Goal: Task Accomplishment & Management: Manage account settings

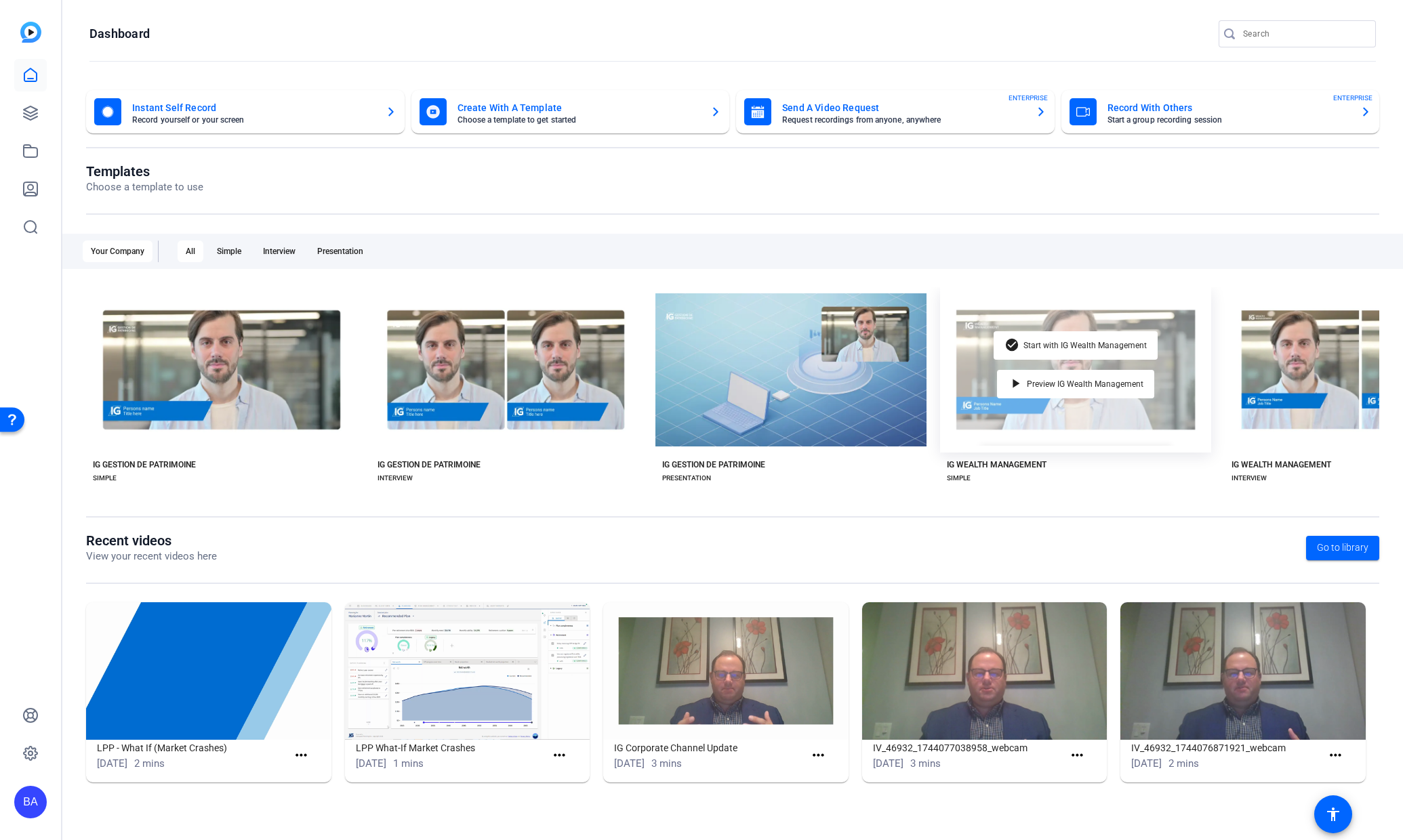
click at [1127, 406] on div "check_circle Start with IG Wealth Management play_arrow Preview IG Wealth Manag…" at bounding box center [1075, 370] width 271 height 165
click at [1049, 341] on span "Start with IG Wealth Management" at bounding box center [1085, 345] width 123 height 8
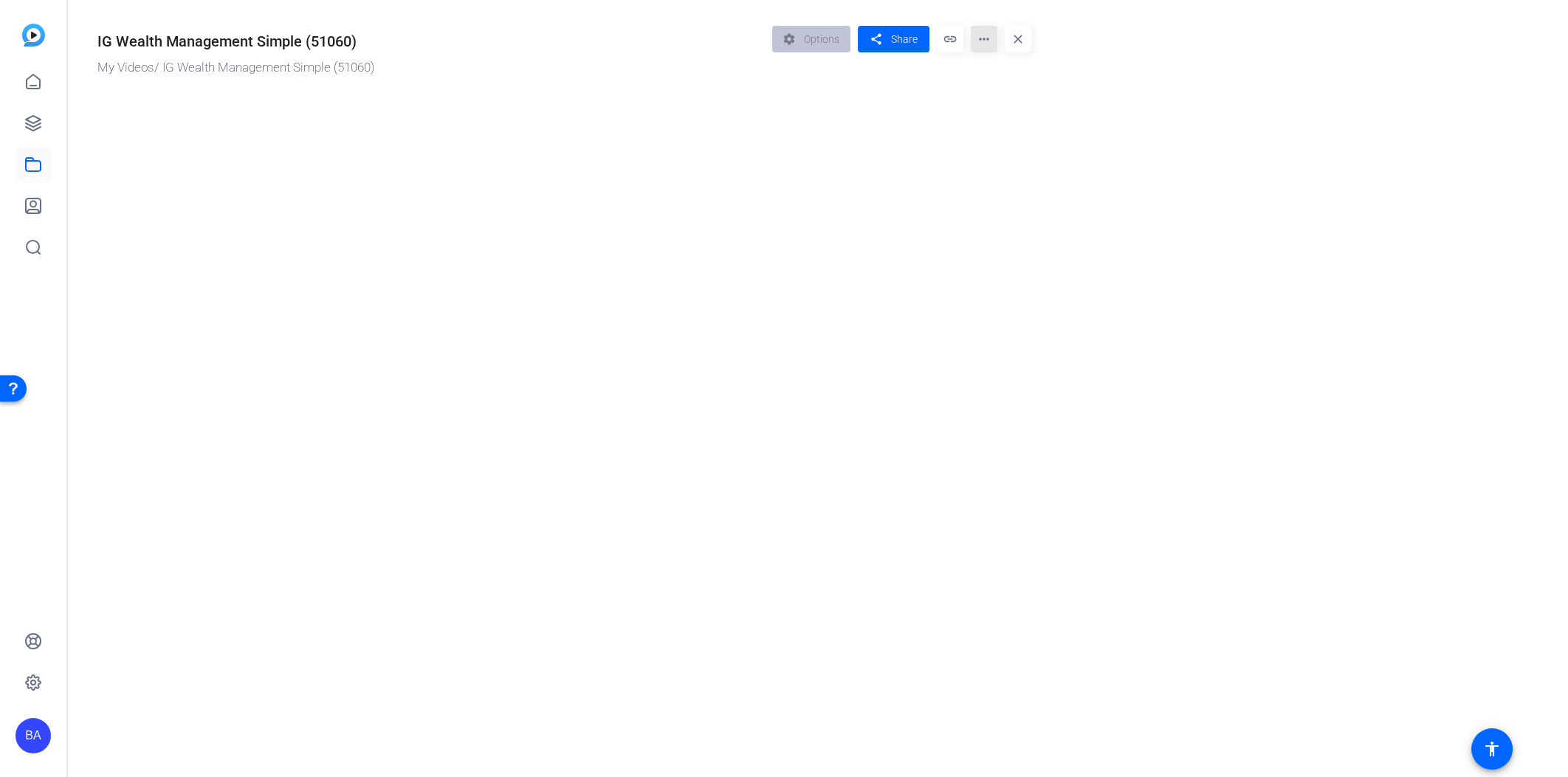
click at [976, 44] on mat-icon "more_horiz" at bounding box center [984, 39] width 27 height 27
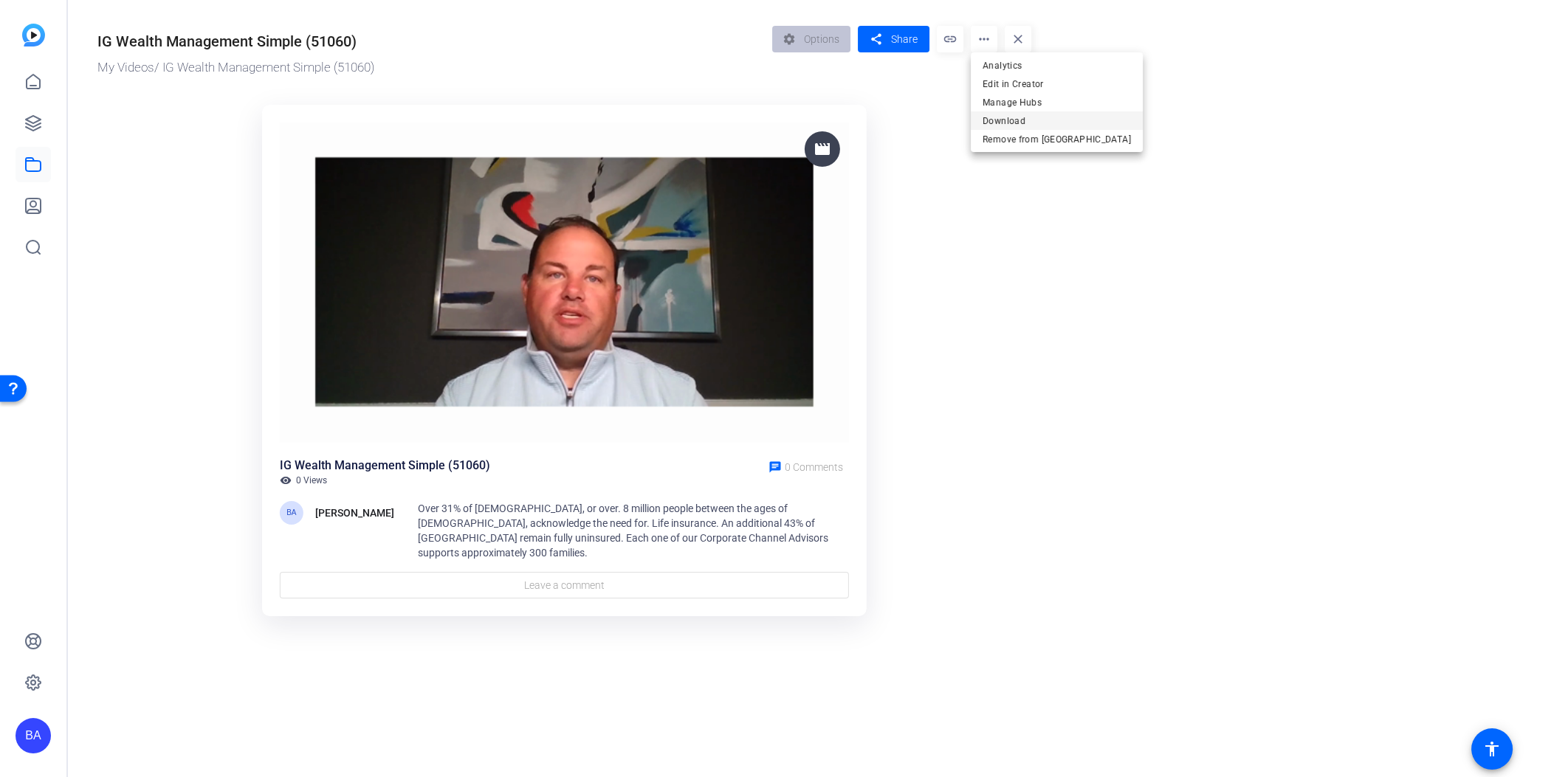
click at [0, 0] on span "Download" at bounding box center [0, 0] width 0 height 0
click at [895, 44] on span "Share" at bounding box center [904, 40] width 27 height 16
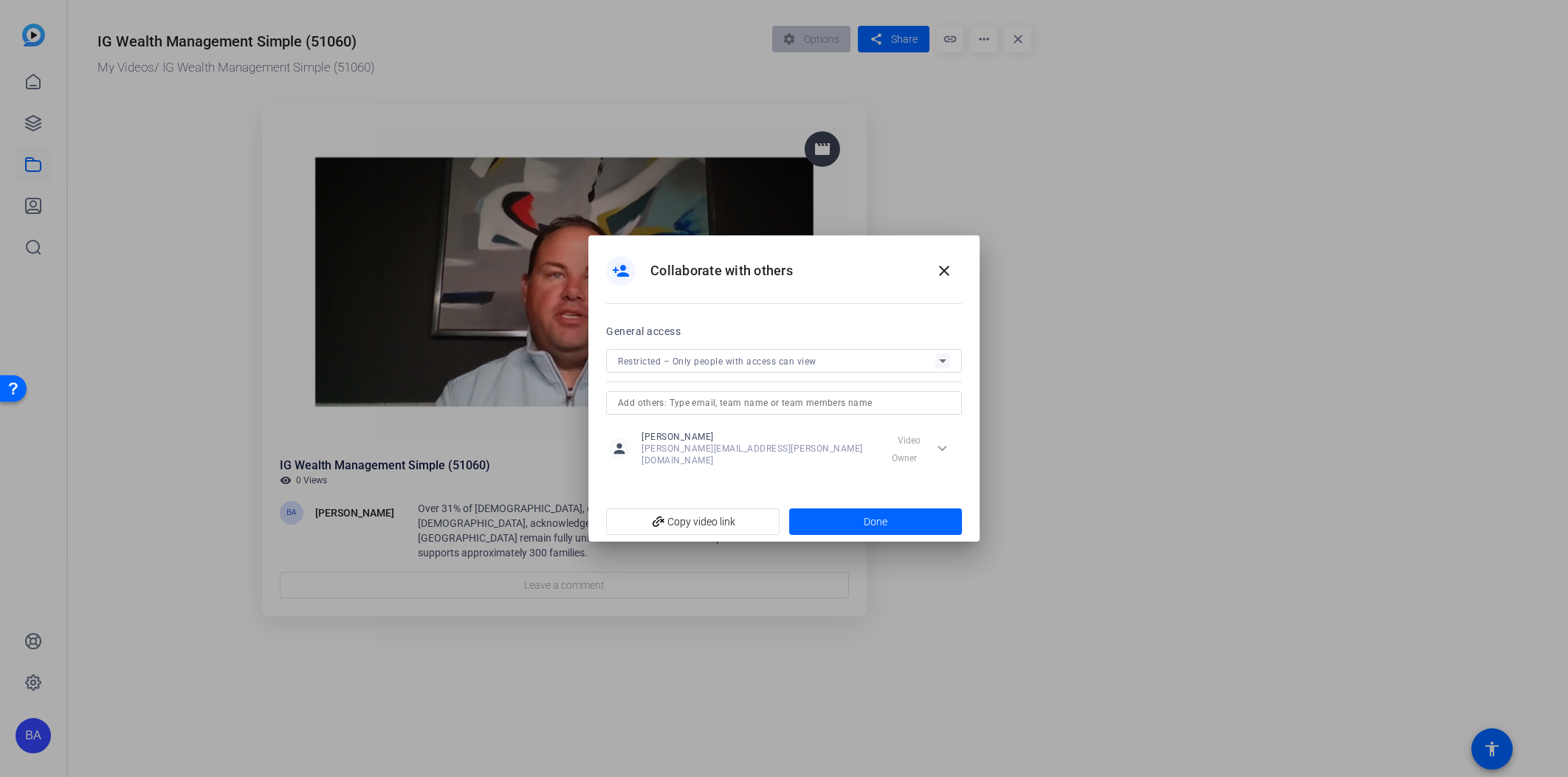
click at [957, 373] on div "Restricted – Only people with access can view" at bounding box center [784, 361] width 356 height 24
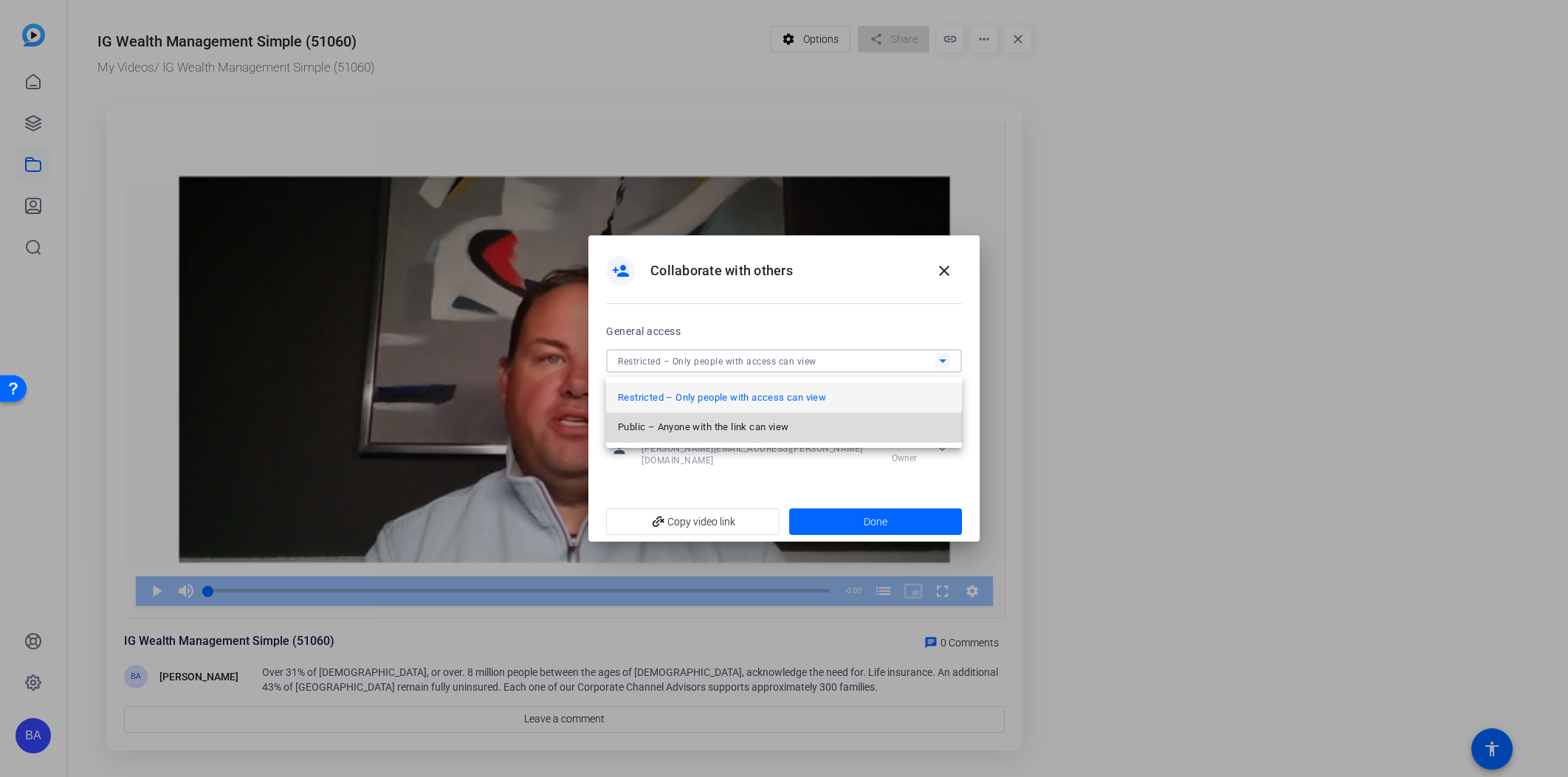
click at [0, 0] on mat-option "Public – Anyone with the link can view" at bounding box center [0, 0] width 0 height 0
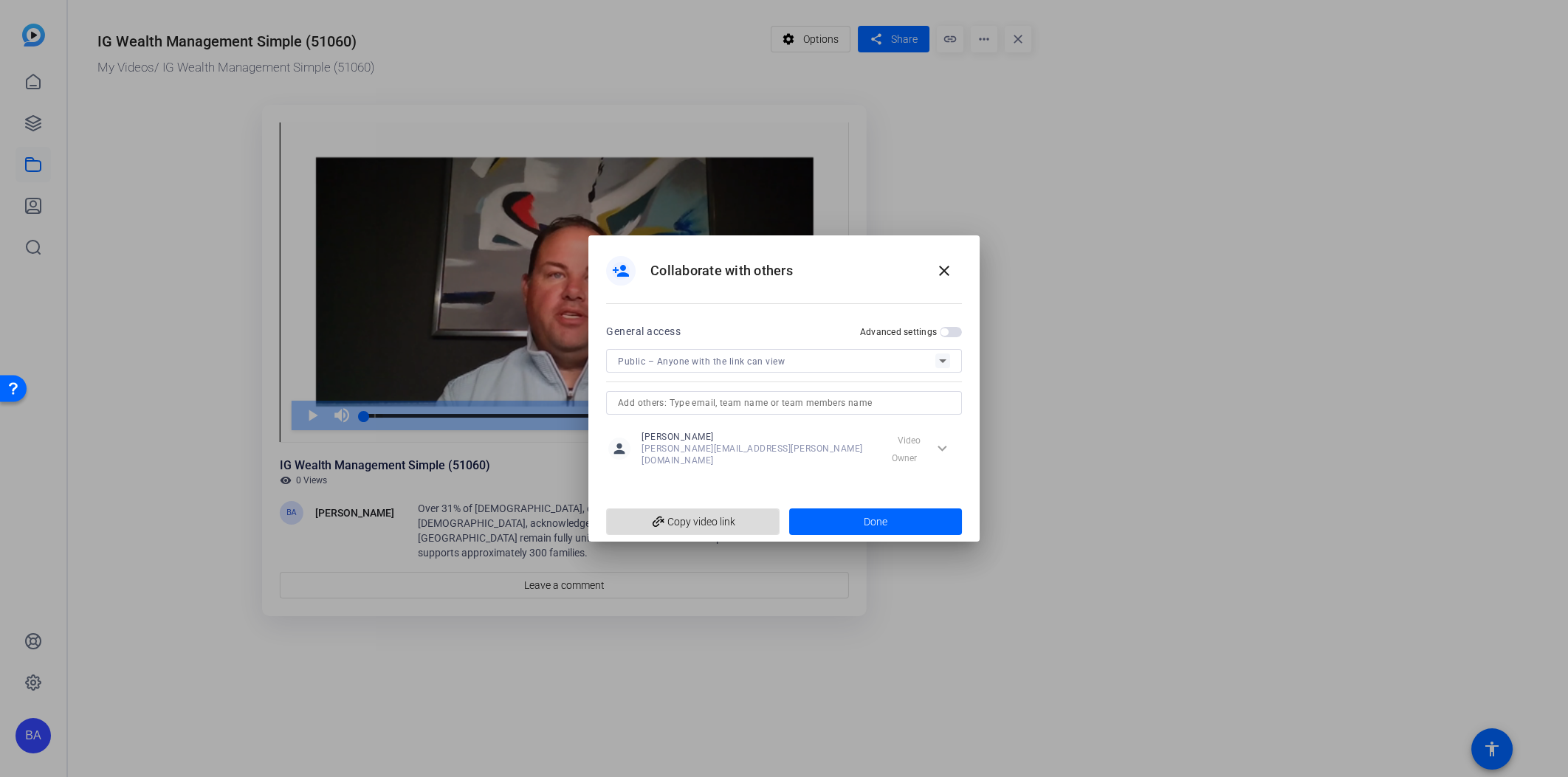
click at [729, 513] on span "add_link Copy video link" at bounding box center [692, 522] width 150 height 28
click at [0, 0] on div at bounding box center [0, 0] width 0 height 0
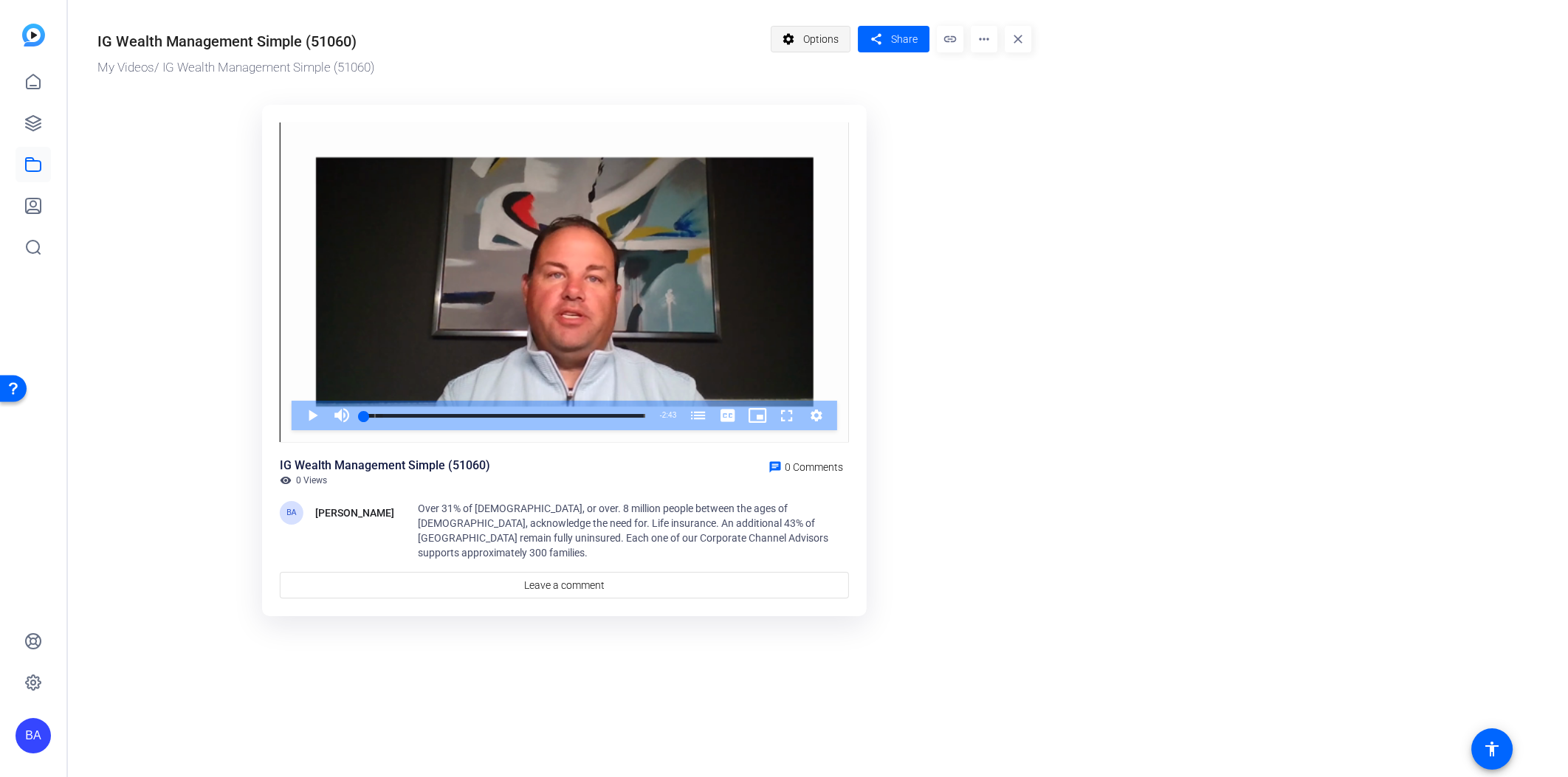
click at [836, 44] on span "Options" at bounding box center [821, 39] width 36 height 28
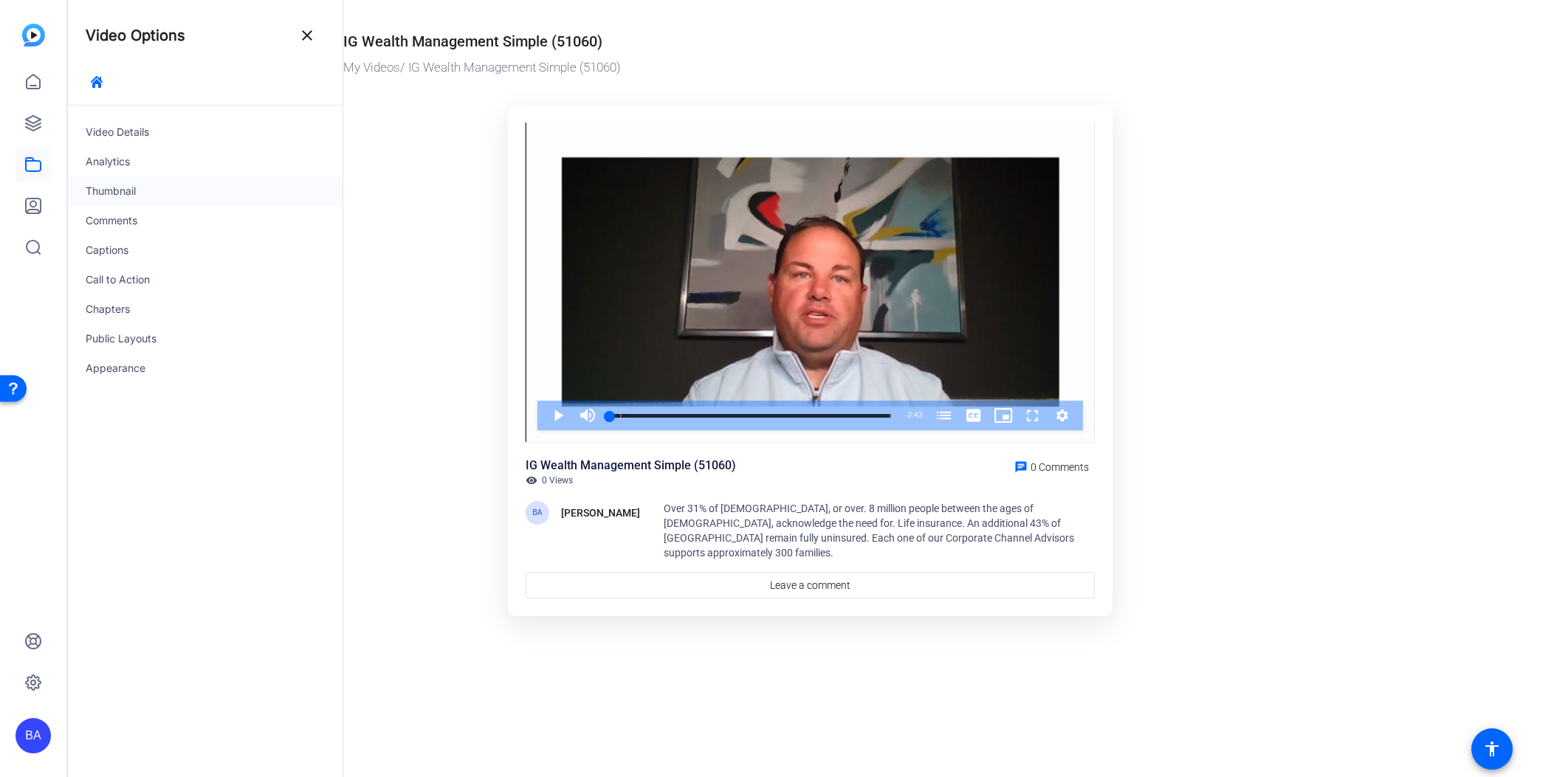
click at [156, 176] on div "Thumbnail" at bounding box center [205, 191] width 275 height 30
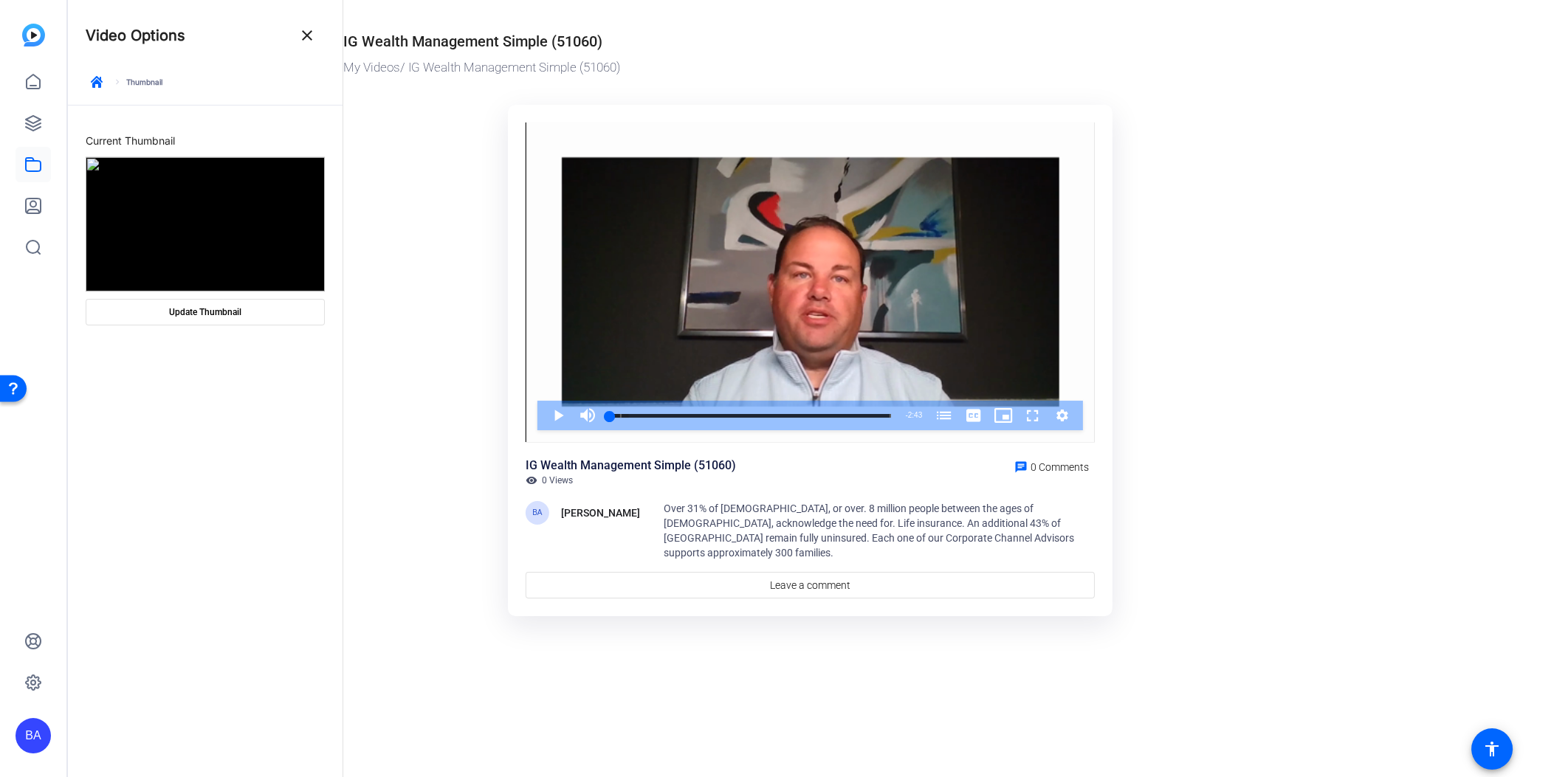
click at [235, 228] on img at bounding box center [205, 224] width 239 height 134
click at [234, 322] on span at bounding box center [205, 312] width 238 height 36
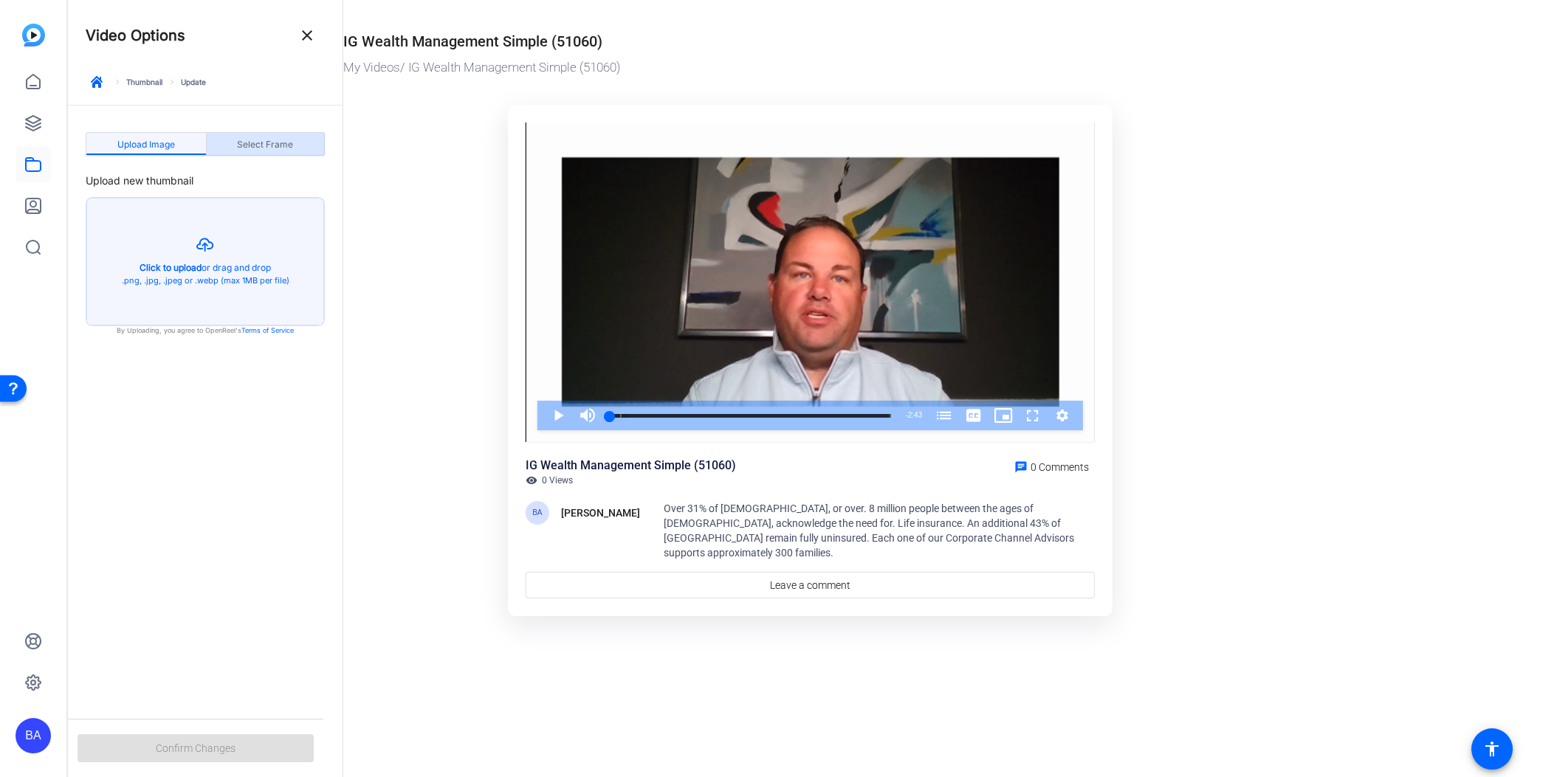
click at [274, 133] on span "Select Frame" at bounding box center [265, 145] width 56 height 24
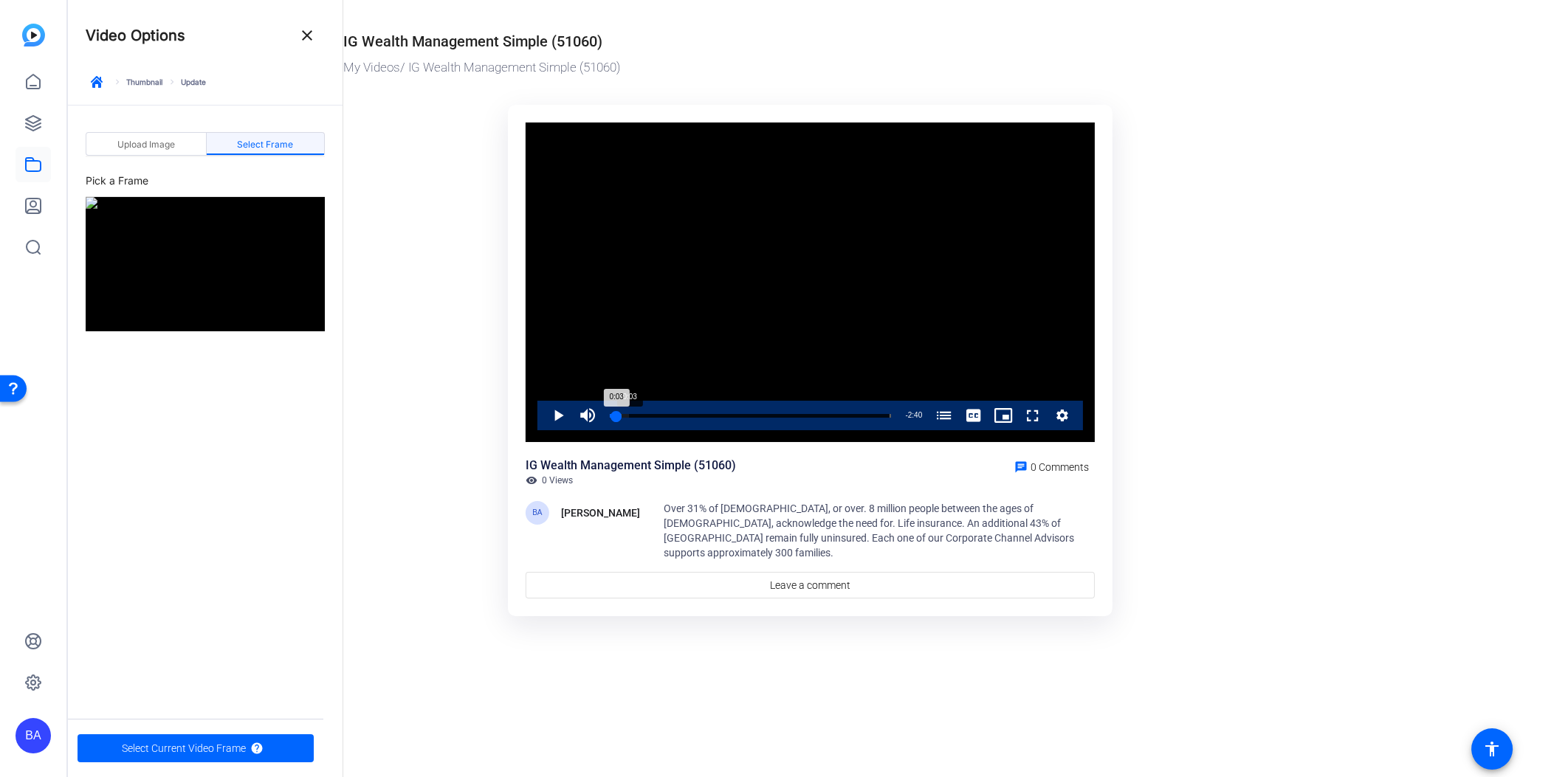
click at [616, 416] on div "0:03" at bounding box center [613, 416] width 7 height 4
click at [285, 140] on span "Select Frame" at bounding box center [265, 144] width 56 height 9
click at [245, 249] on img at bounding box center [205, 264] width 239 height 134
click at [213, 749] on span "Select Current Video Frame" at bounding box center [183, 748] width 124 height 28
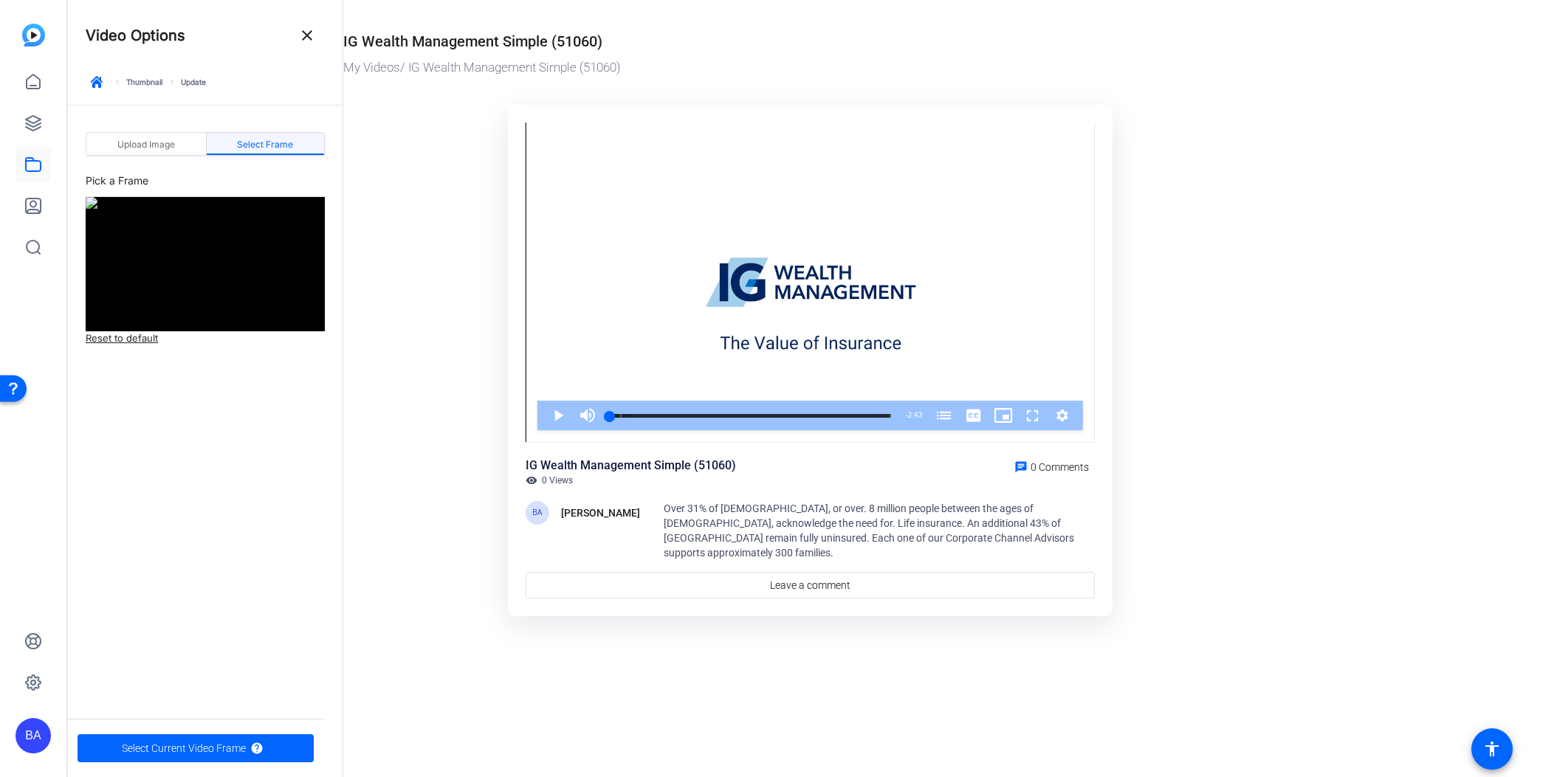
click at [300, 46] on span at bounding box center [307, 36] width 36 height 36
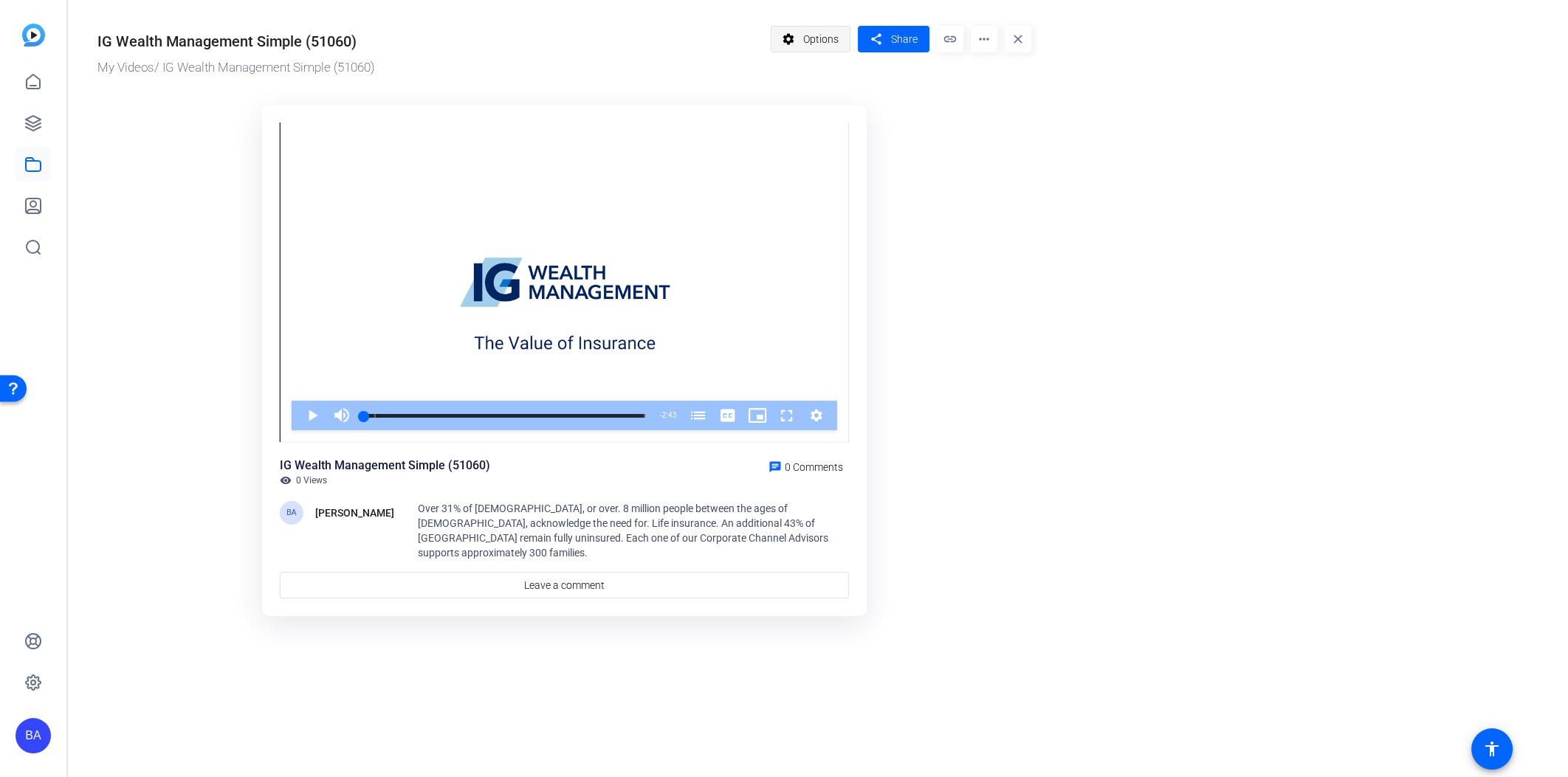
click at [806, 33] on span "Options" at bounding box center [821, 39] width 36 height 28
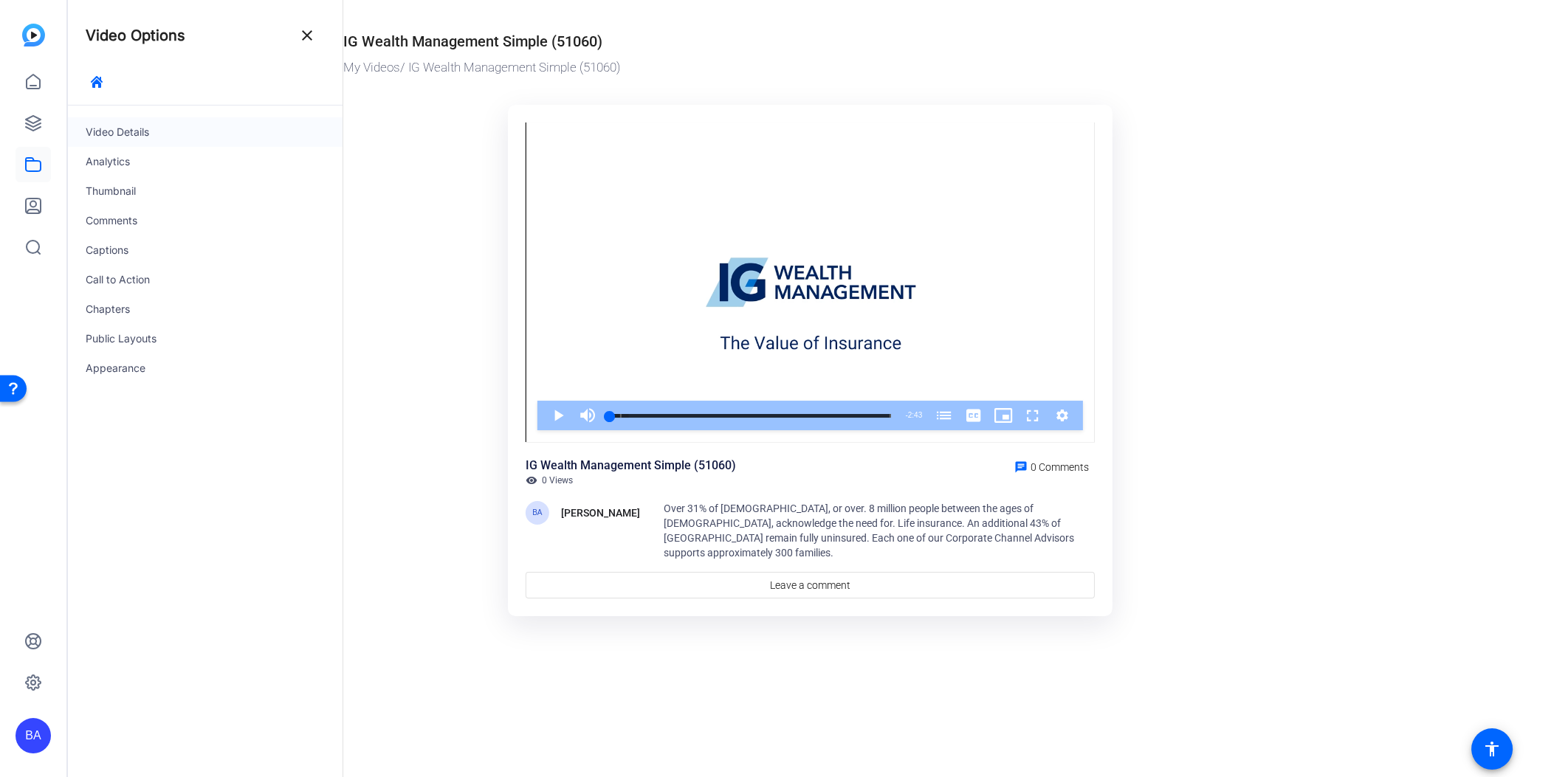
click at [132, 132] on div "Video Details" at bounding box center [205, 132] width 275 height 30
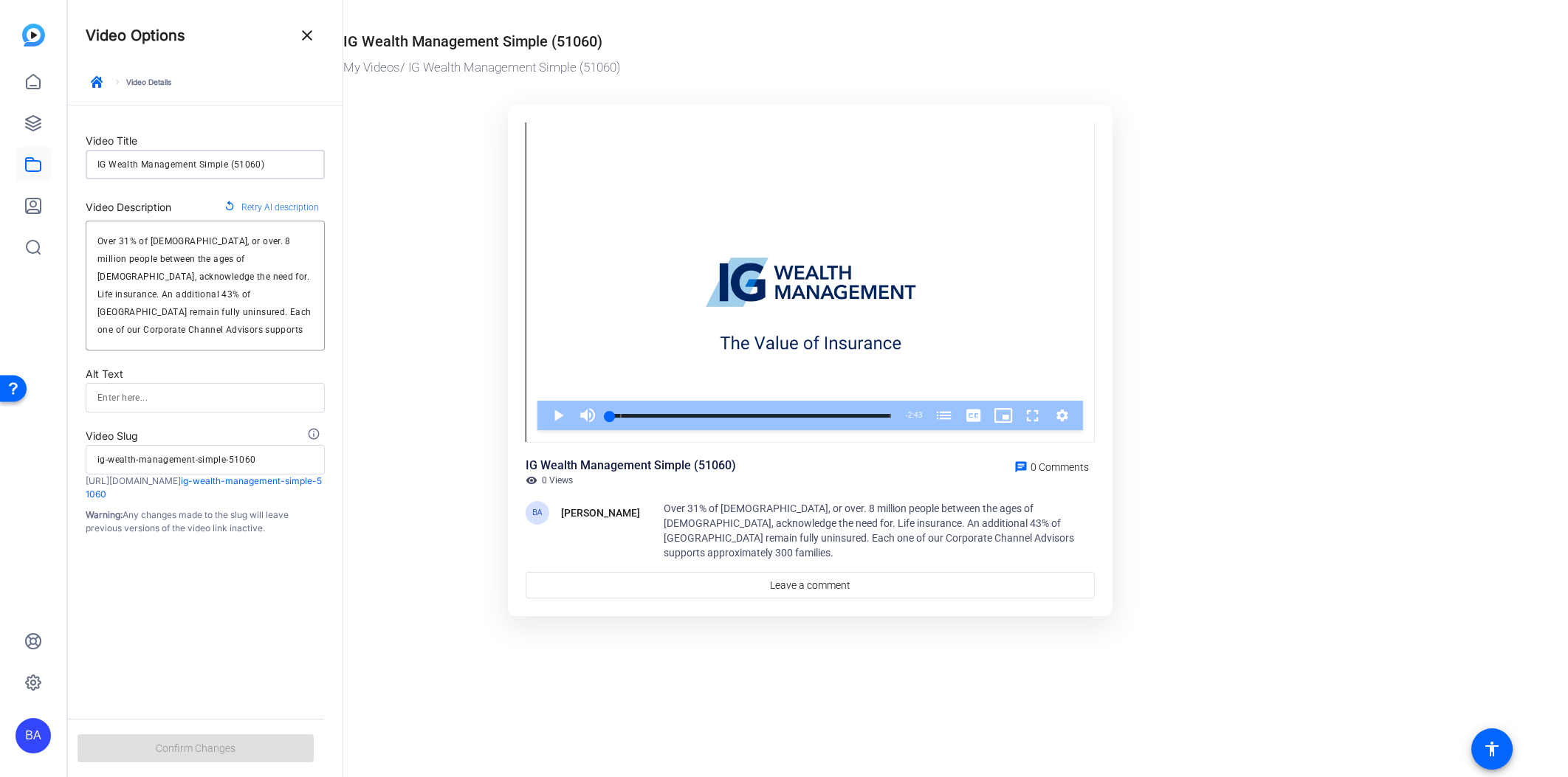
click at [243, 164] on input "IG Wealth Management Simple (51060)" at bounding box center [205, 165] width 216 height 18
drag, startPoint x: 98, startPoint y: 164, endPoint x: 517, endPoint y: 156, distance: 419.1
click at [517, 156] on mat-drawer-container "Video Options close keyboard_arrow_right Video Details Video Title IG Wealth Ma…" at bounding box center [814, 388] width 1493 height 777
type input "I"
type input "i"
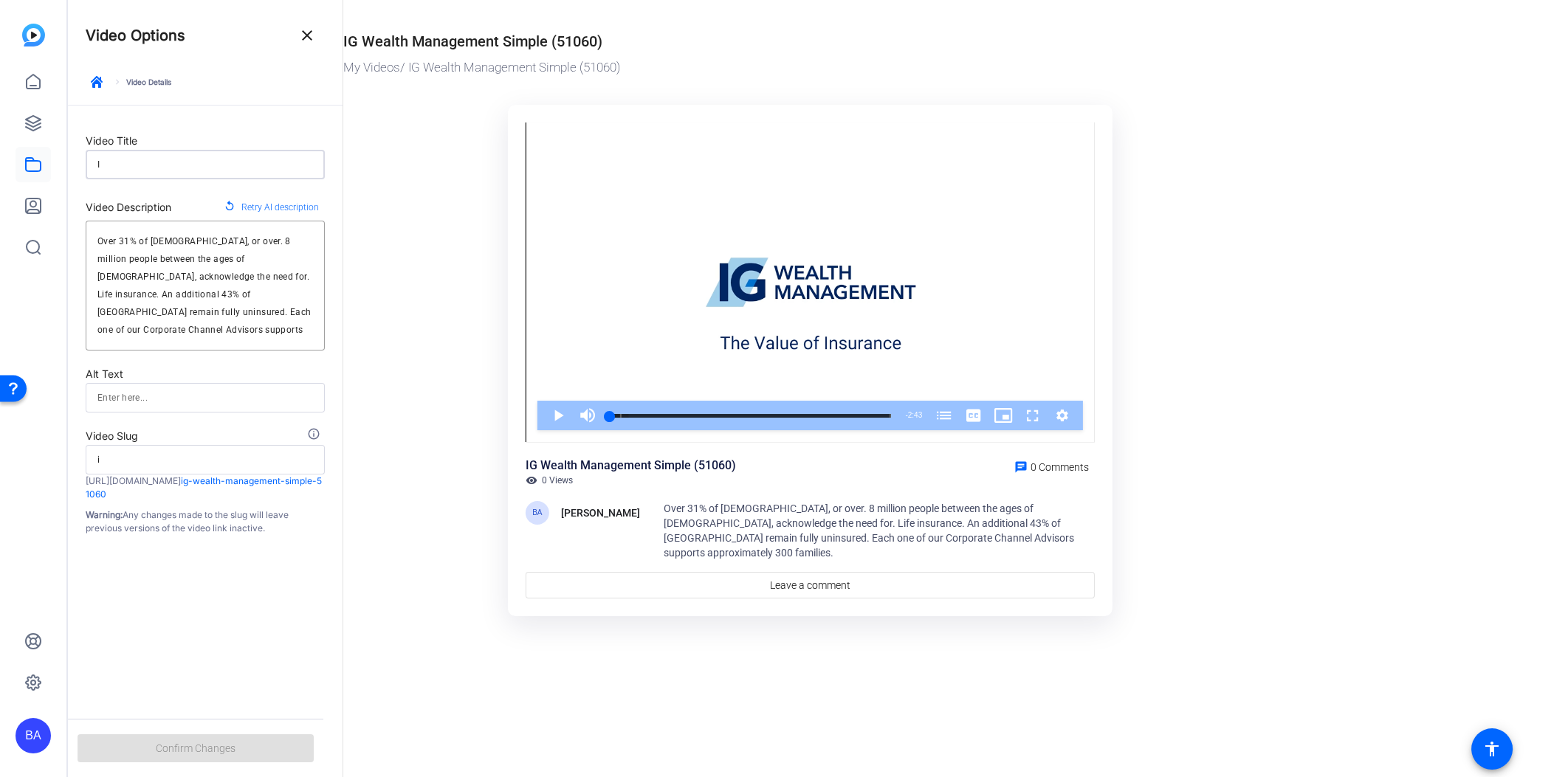
type input "IG"
type input "ig"
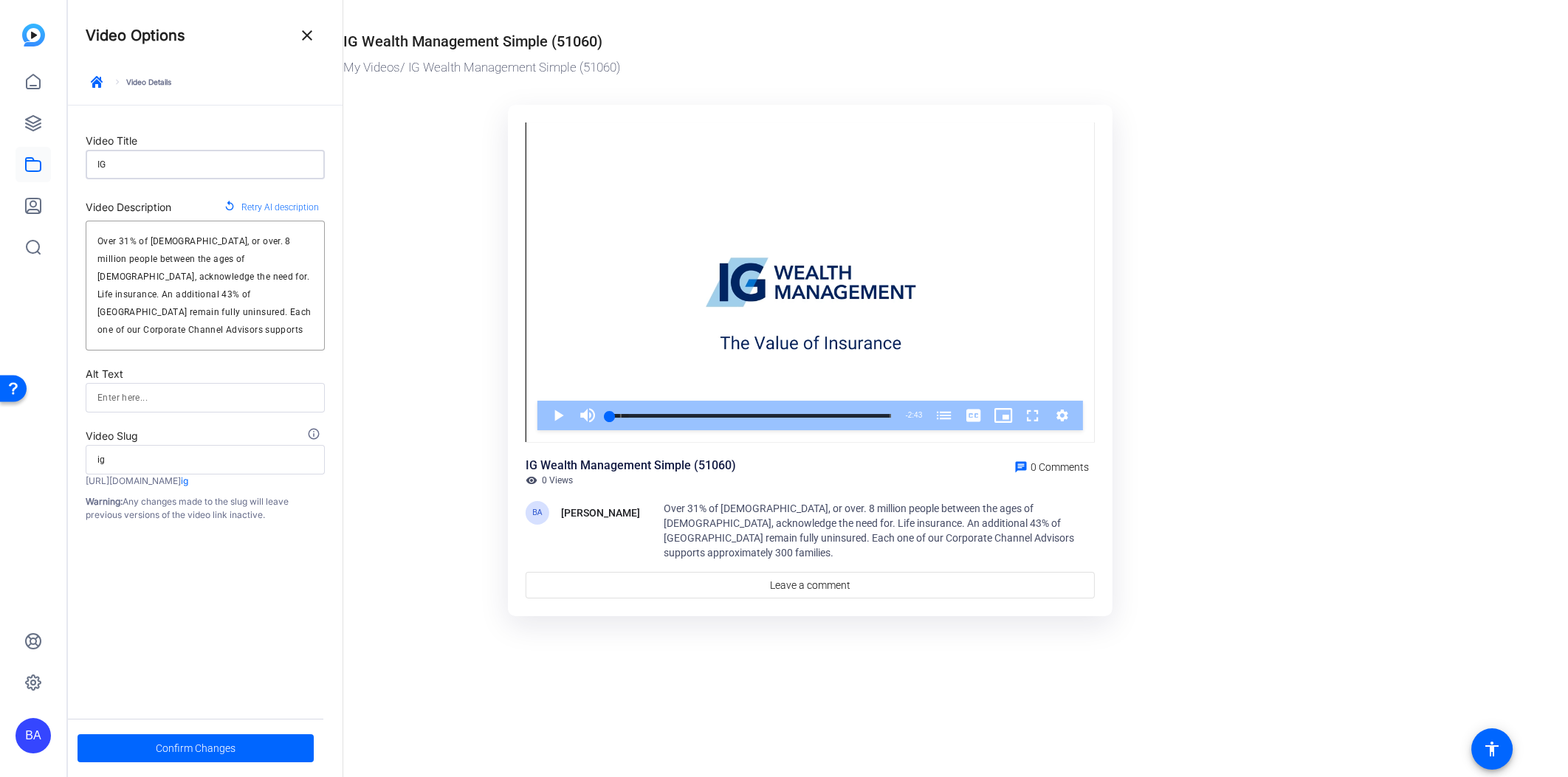
type input "IG"
type input "ig"
type input "IG"
type input "ig"
type input "I"
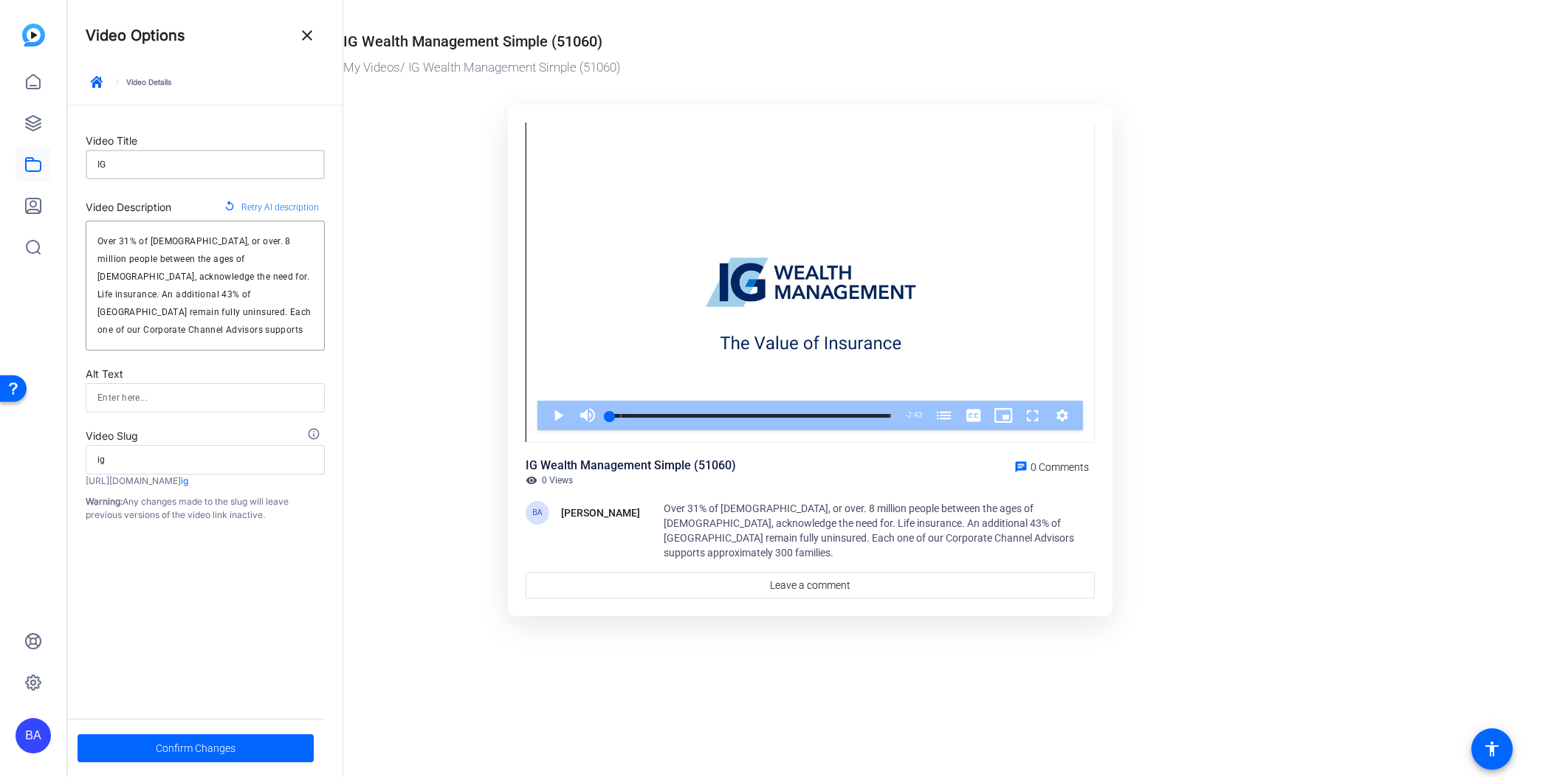
type input "i"
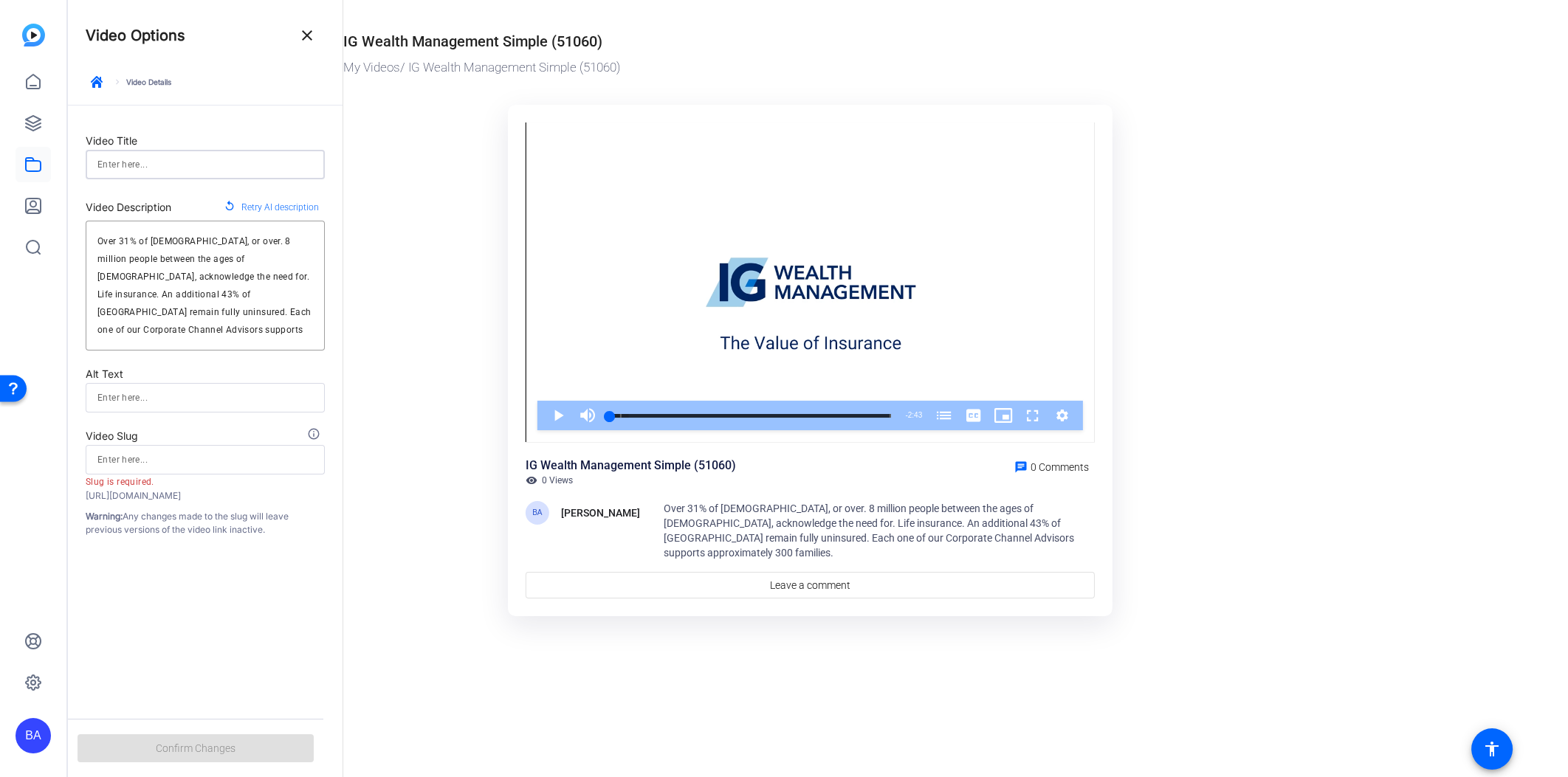
type input "V"
type input "v"
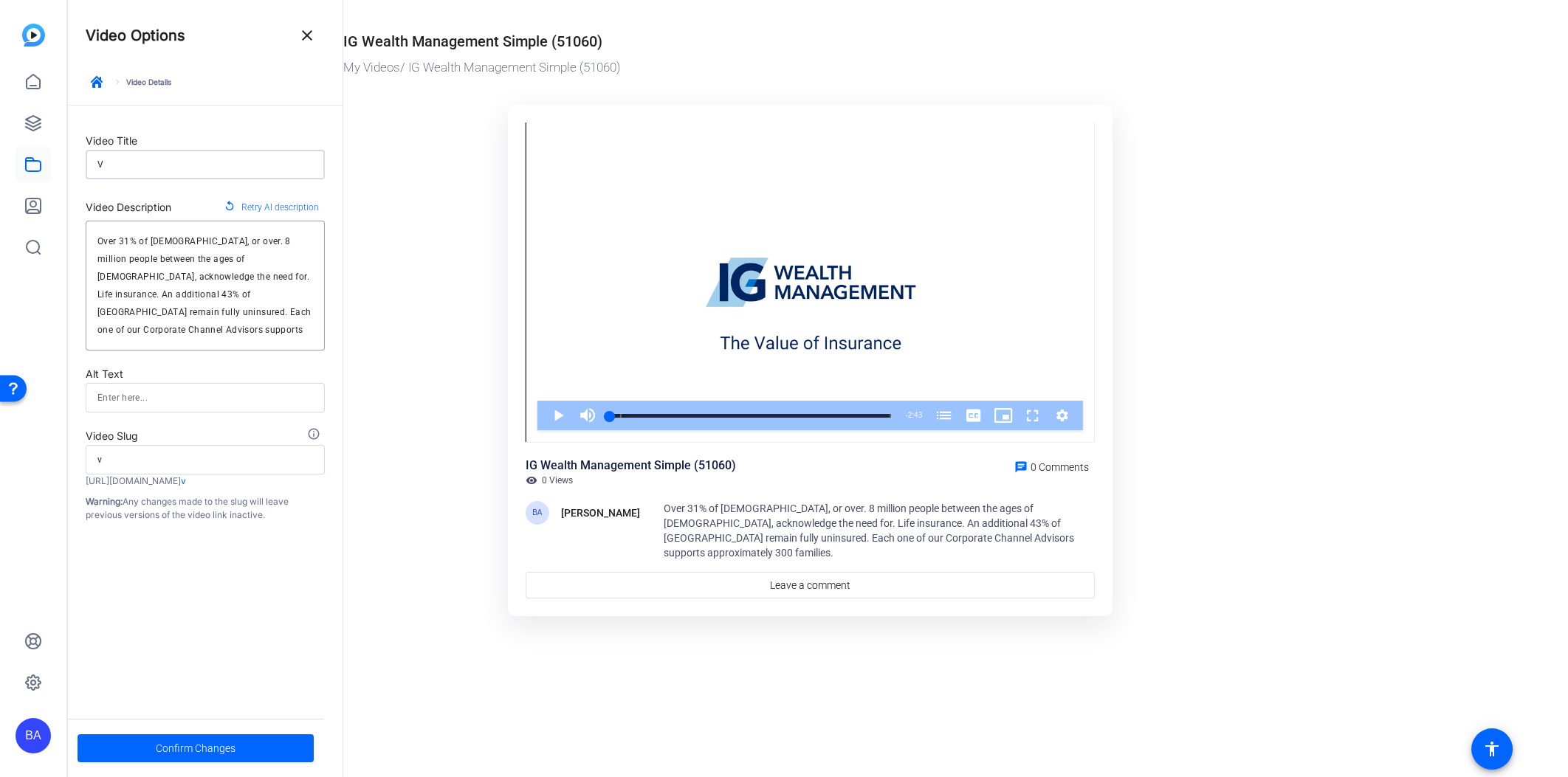
type input "Va"
type input "va"
type input "Val"
type input "val"
type input "Valu"
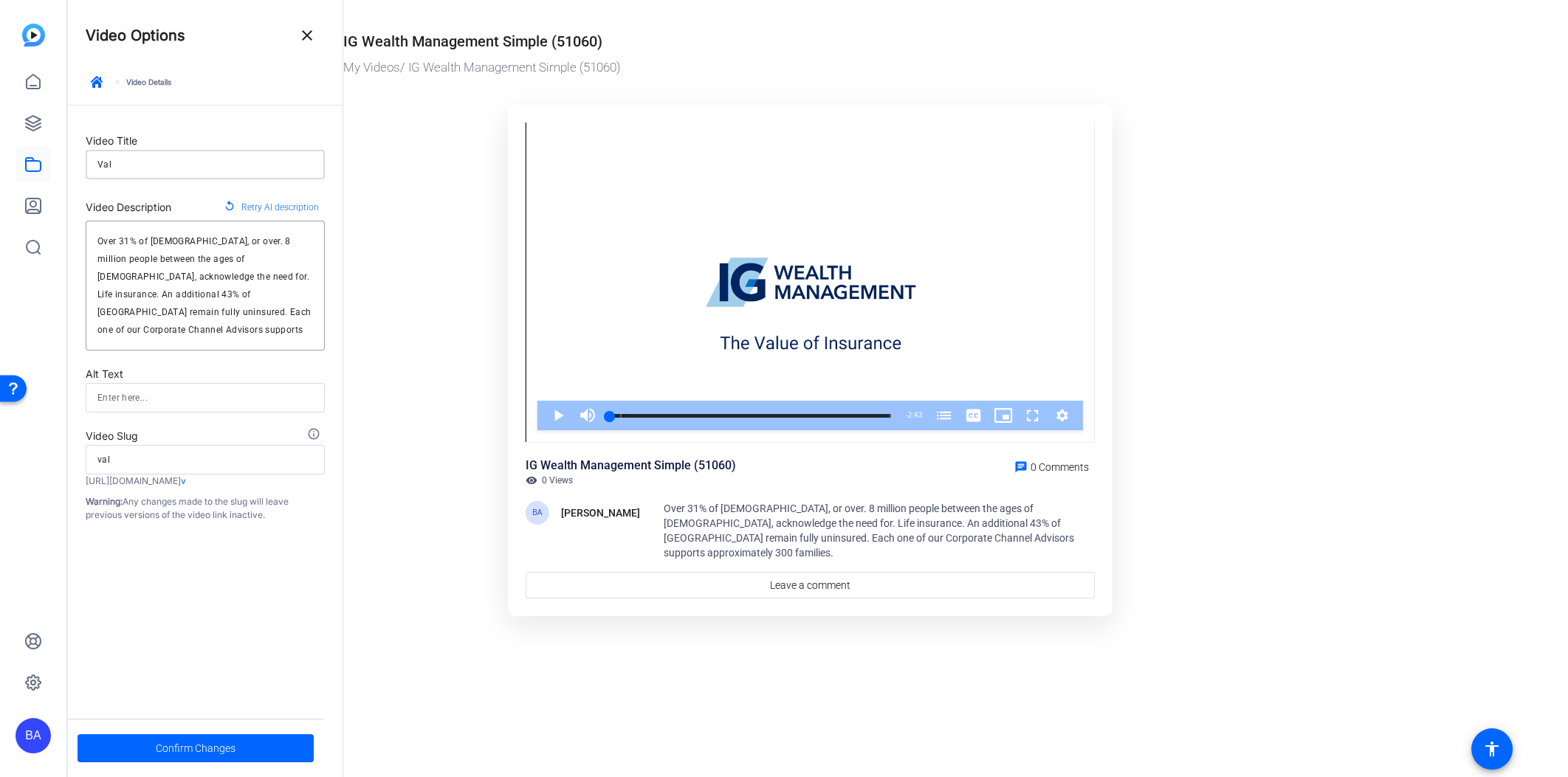
type input "valu"
type input "Value"
type input "value"
type input "Value"
type input "value"
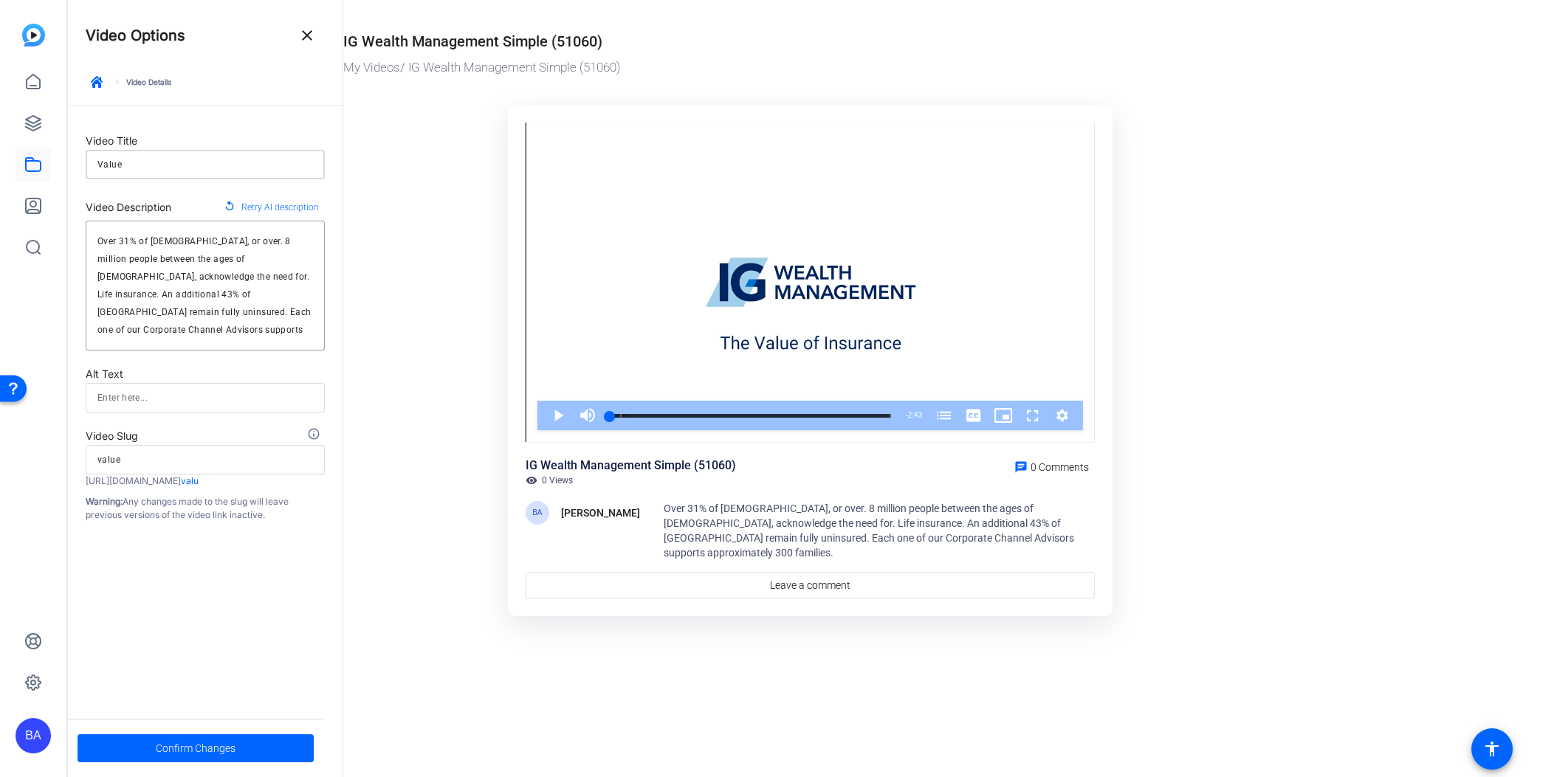
type input "Value o"
type input "value-o"
type input "Value of"
type input "value-of"
type input "Value of"
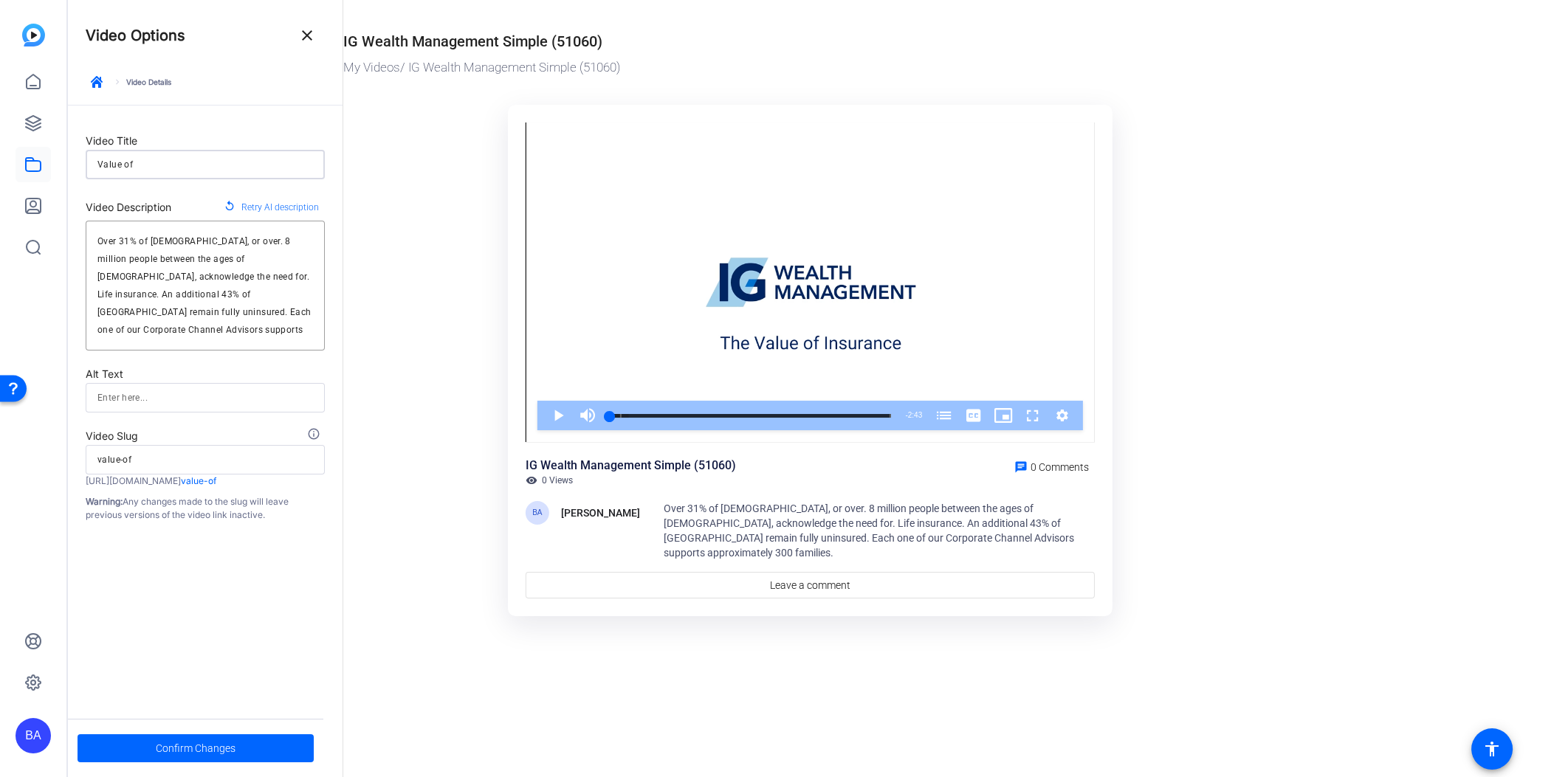
type input "value-of"
type input "Value of I"
type input "value-of-i"
type input "Value of IN"
type input "value-of-in"
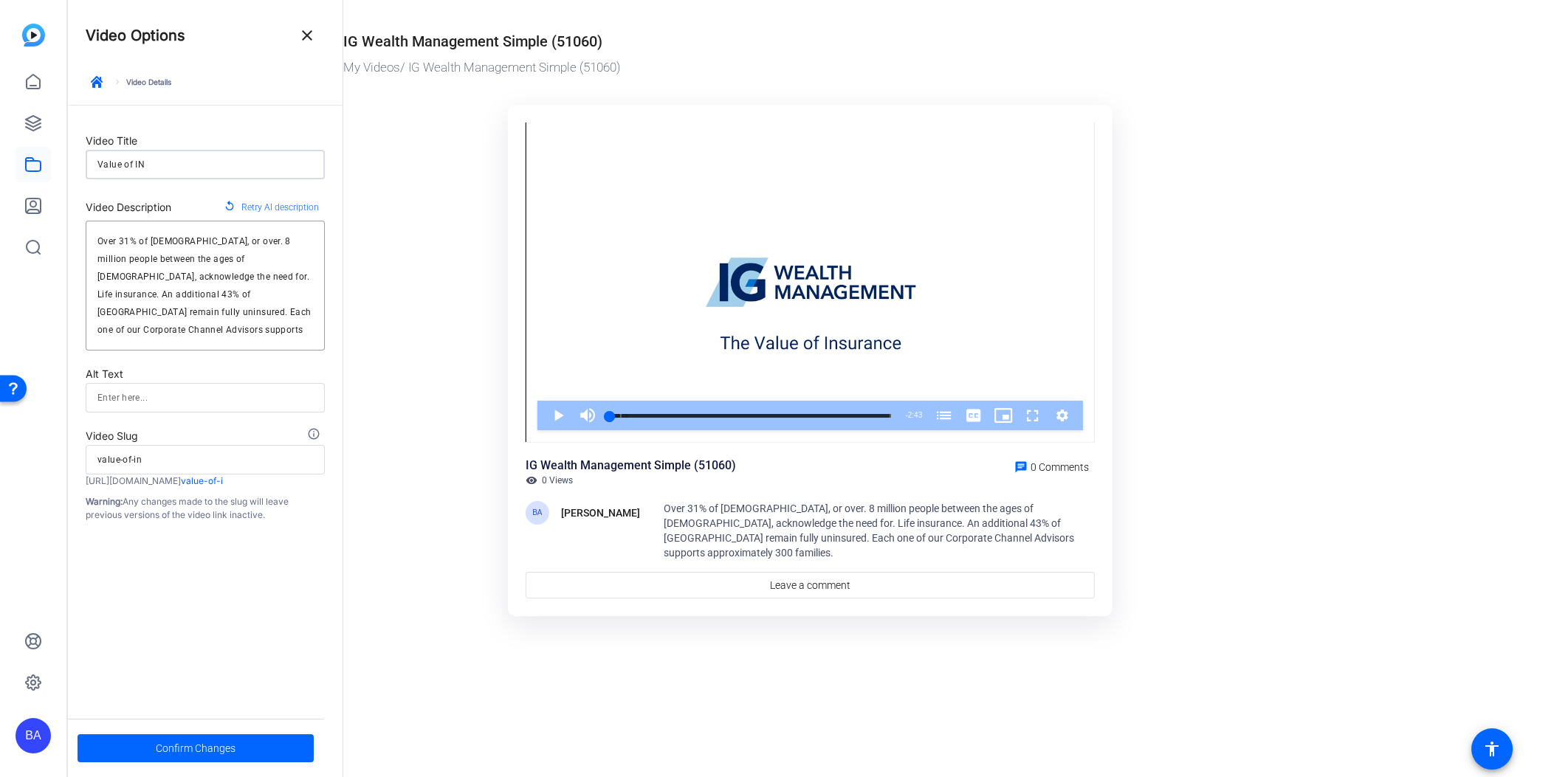
type input "Value of INs"
type input "value-of-ins"
type input "Value of INsu"
type input "value-of-insu"
type input "Value of INsur"
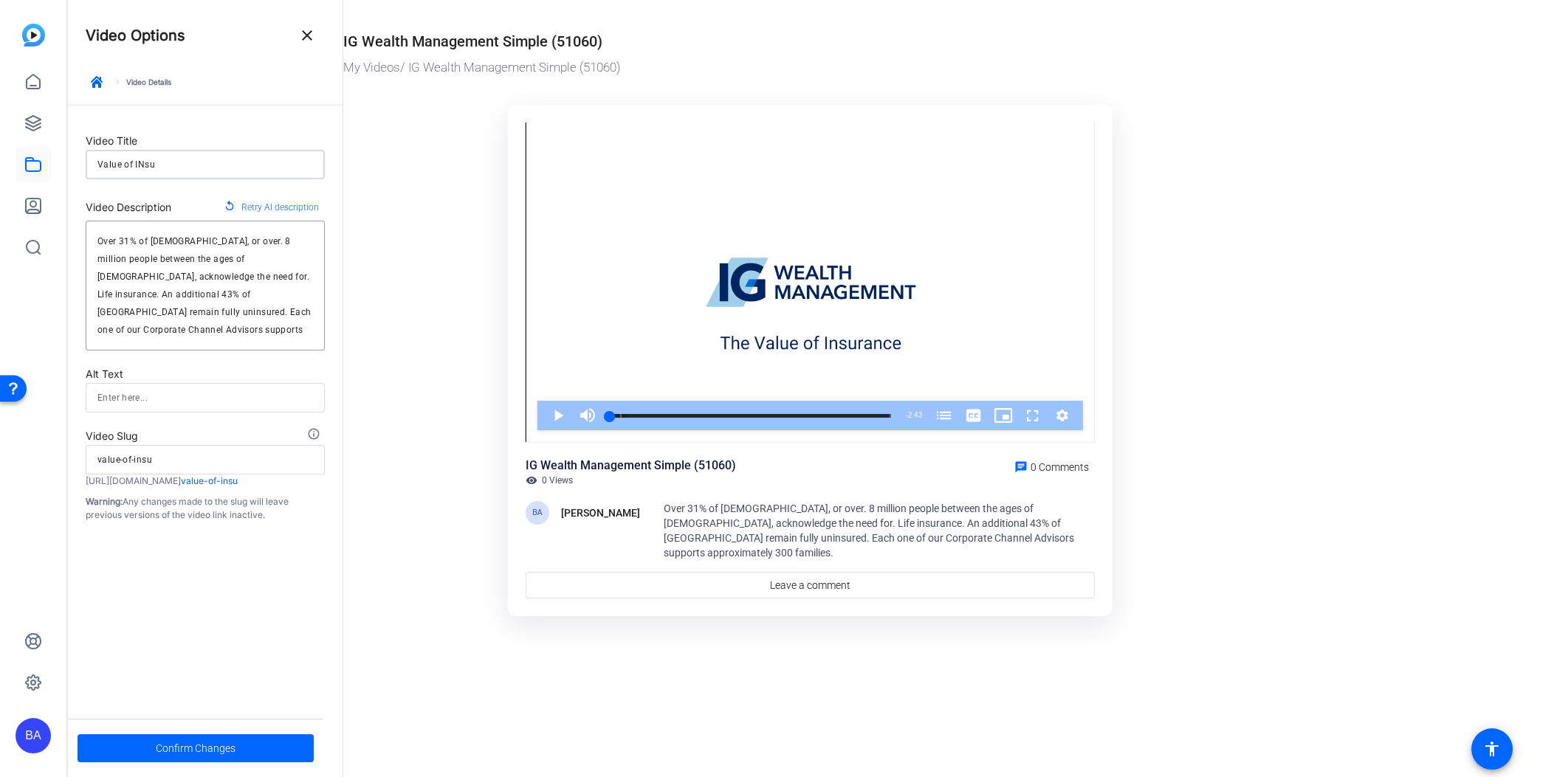
type input "value-of-insur"
type input "Value of INsura"
type input "value-of-insura"
type input "Value of INsuran"
type input "value-of-insuran"
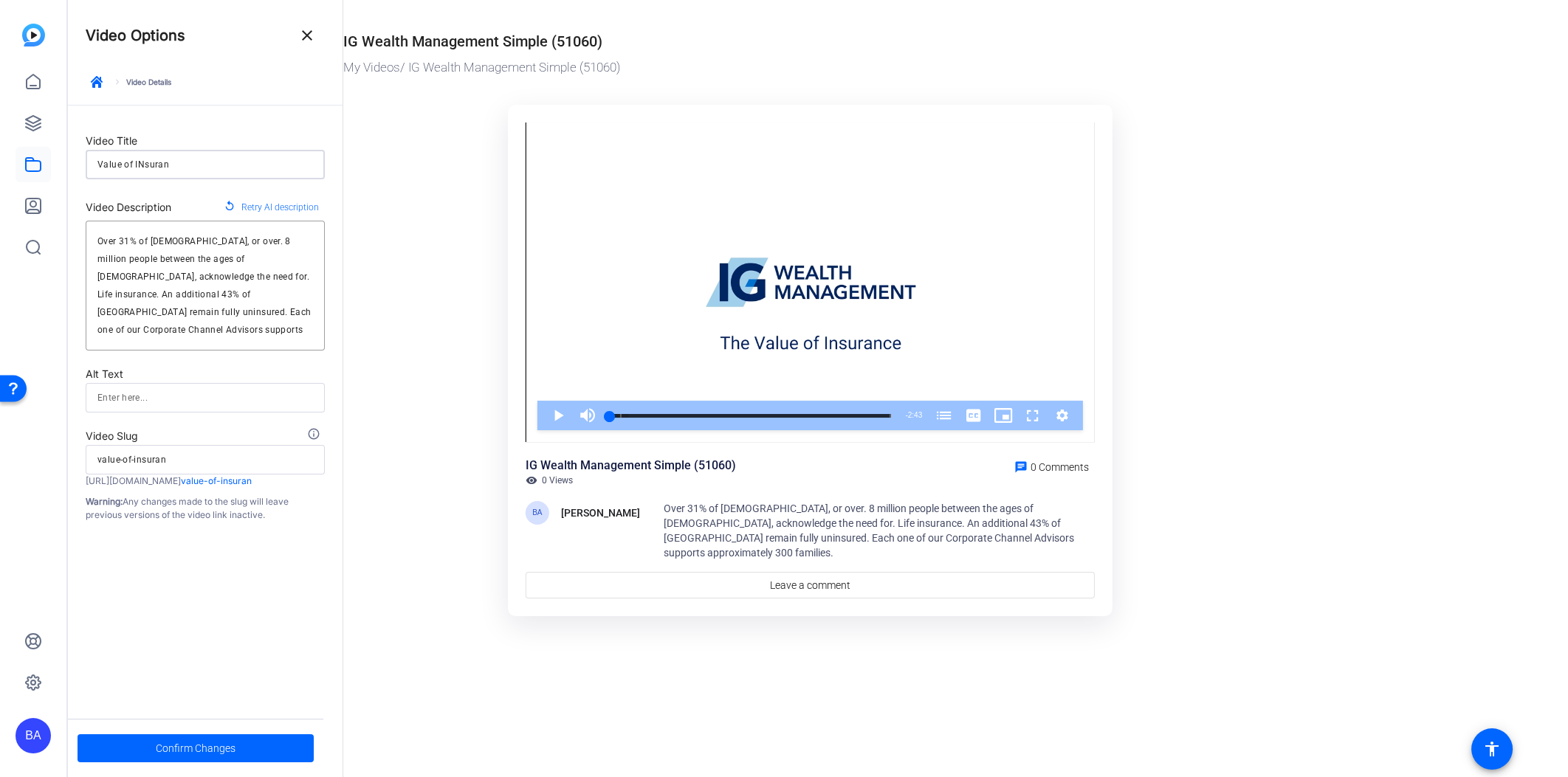
type input "Value of INsura"
type input "value-of-insura"
type input "Value of INsur"
type input "value-of-insur"
type input "Value of INsu"
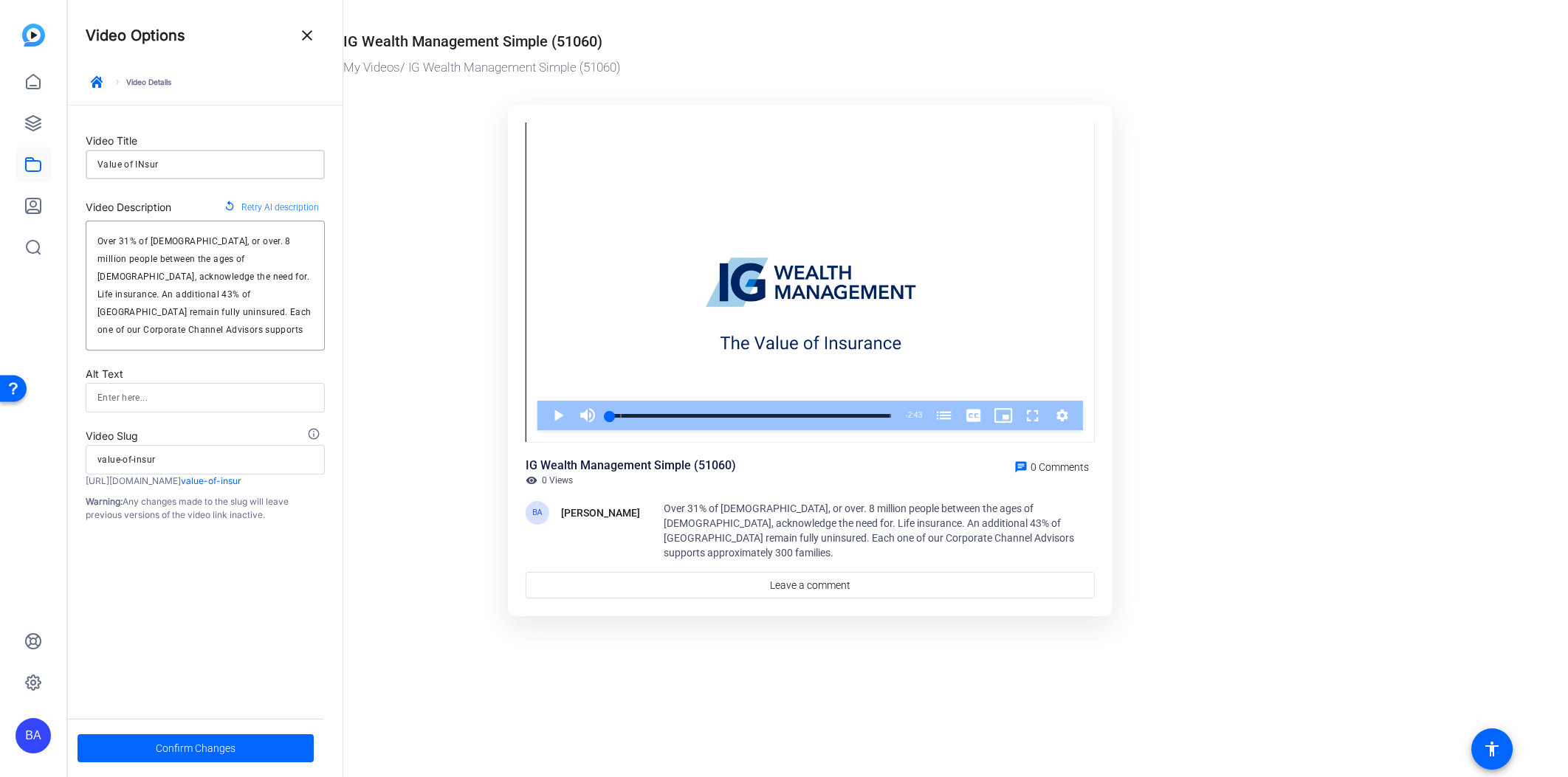
type input "value-of-insu"
type input "Value of INs"
type input "value-of-ins"
type input "Value of IN"
type input "value-of-in"
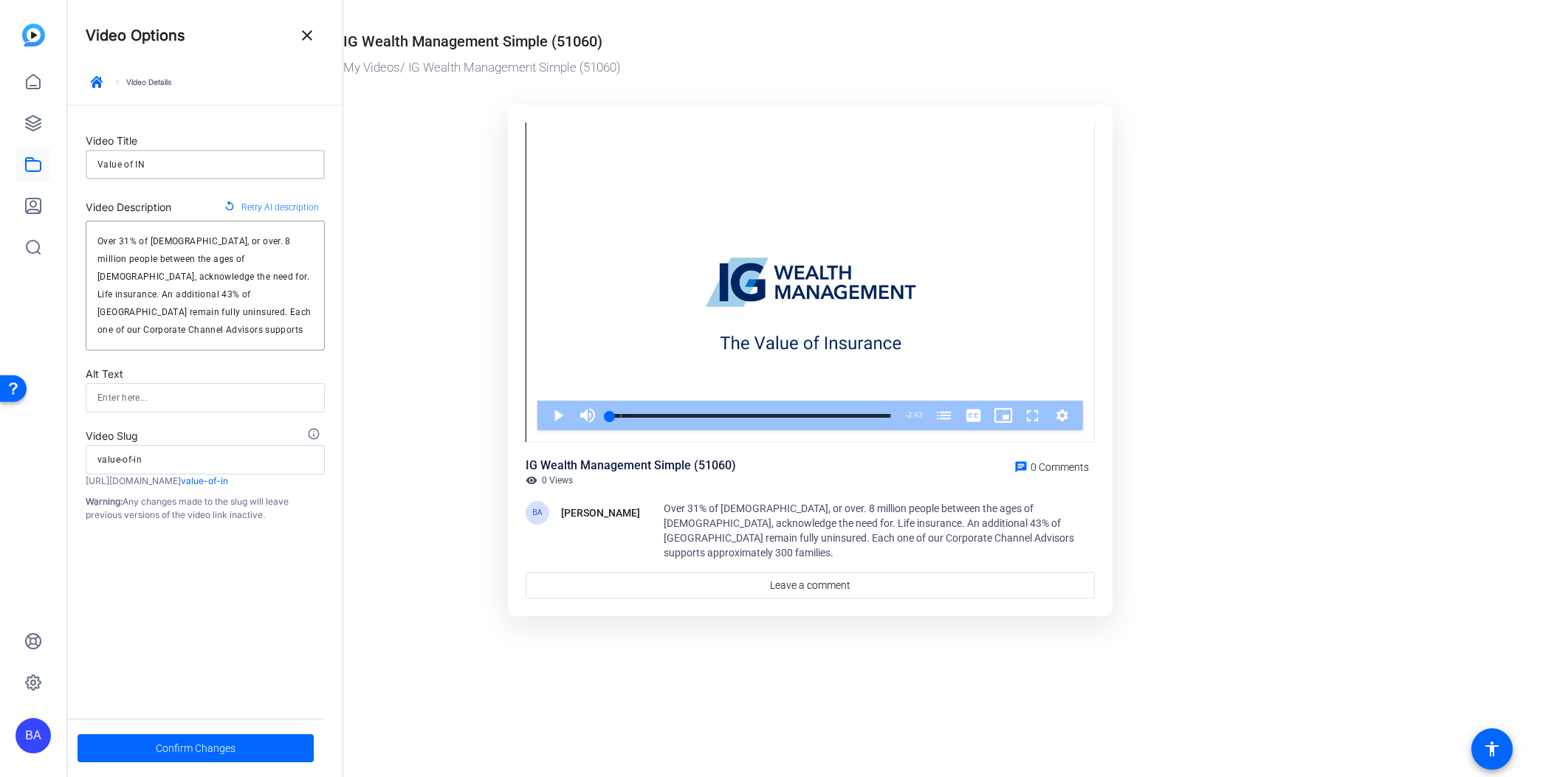
type input "Value of I"
type input "value-of-i"
type input "Value of In"
type input "value-of-in"
type input "Value of Ins"
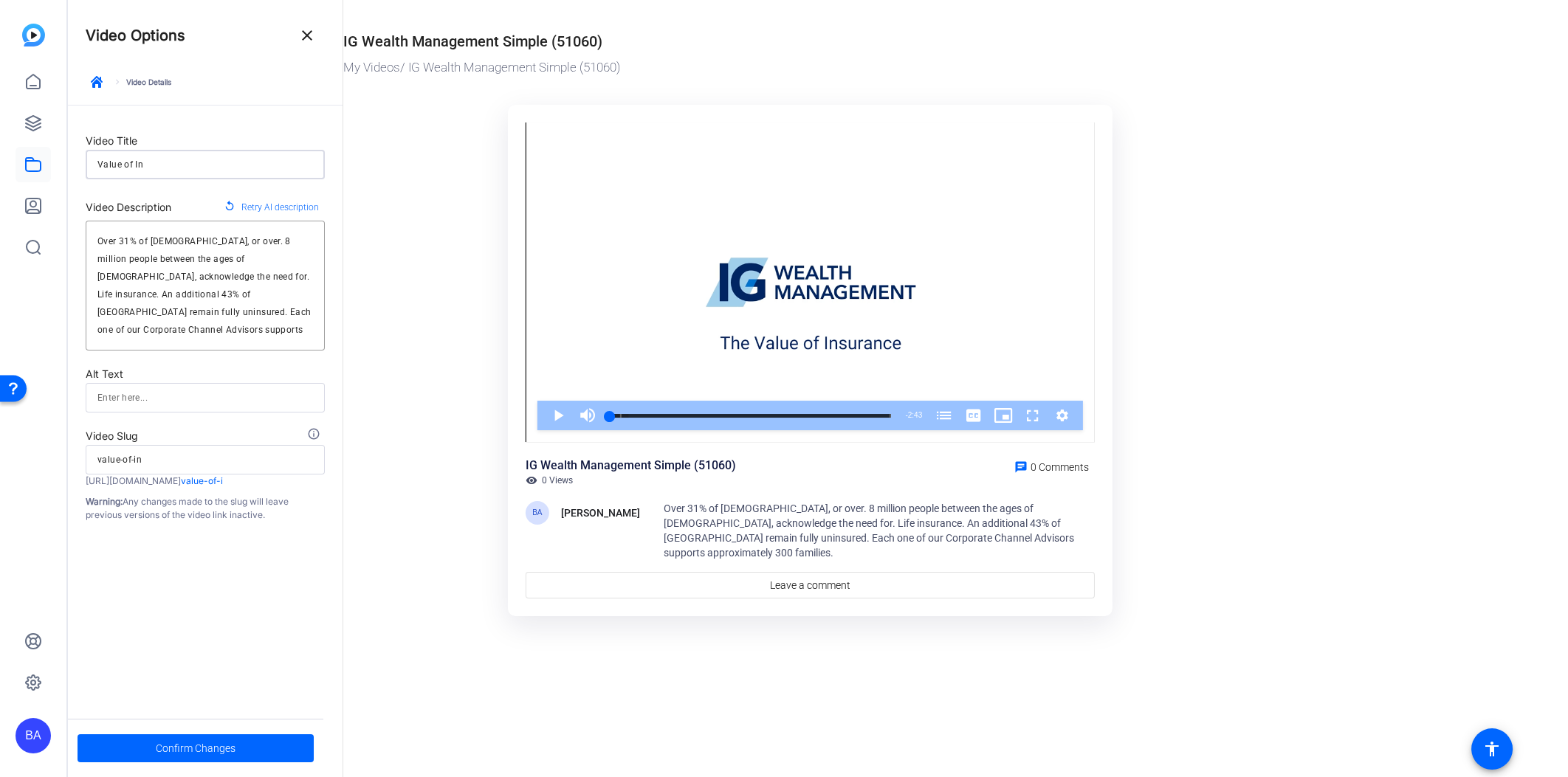
type input "value-of-ins"
type input "Value of Insu"
type input "value-of-insu"
type input "Value of Insur"
type input "value-of-insur"
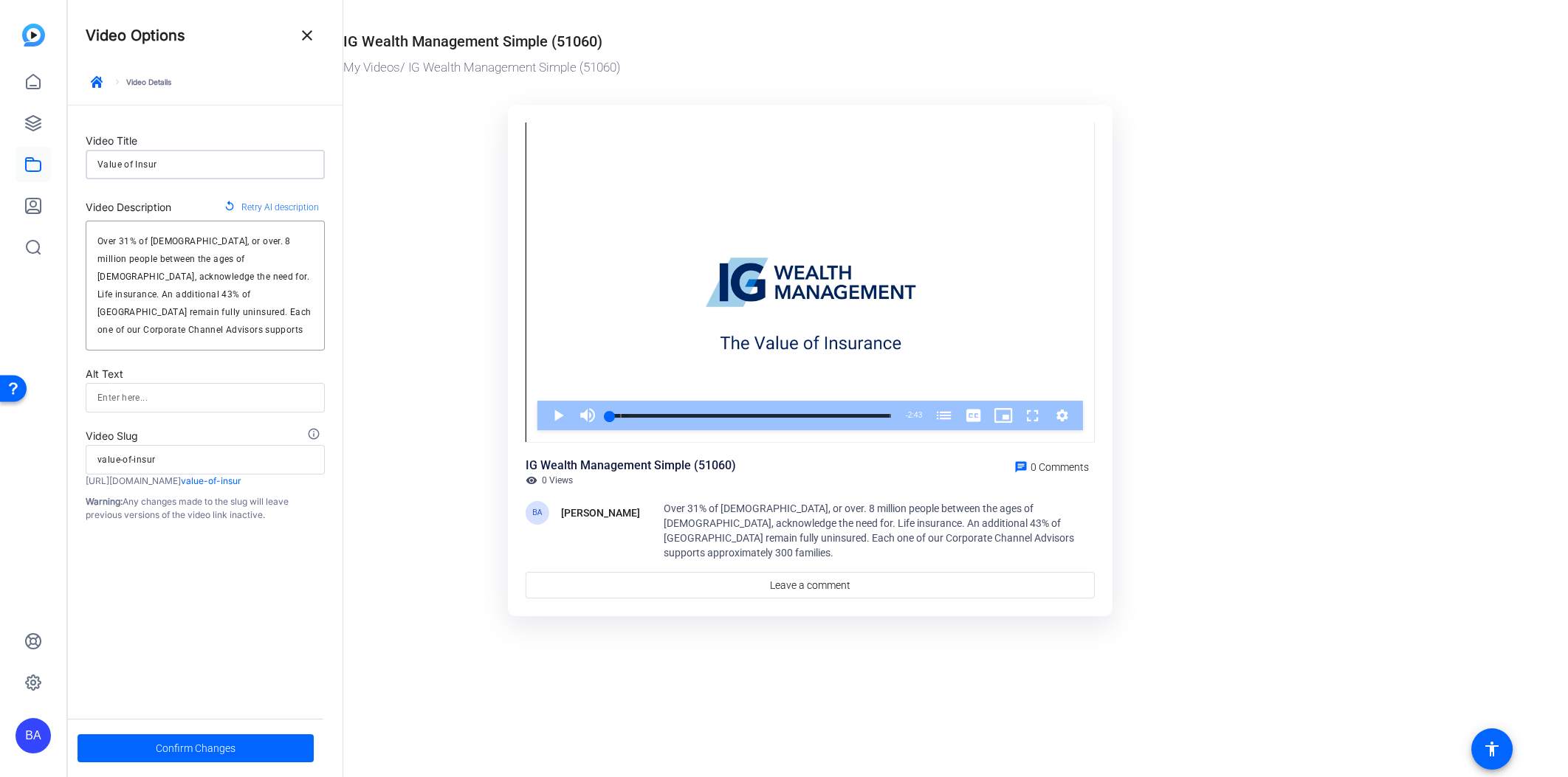
type input "Value of Insura"
type input "value-of-insura"
type input "Value of Insuran"
type input "value-of-insuran"
type input "Value of Insuranc"
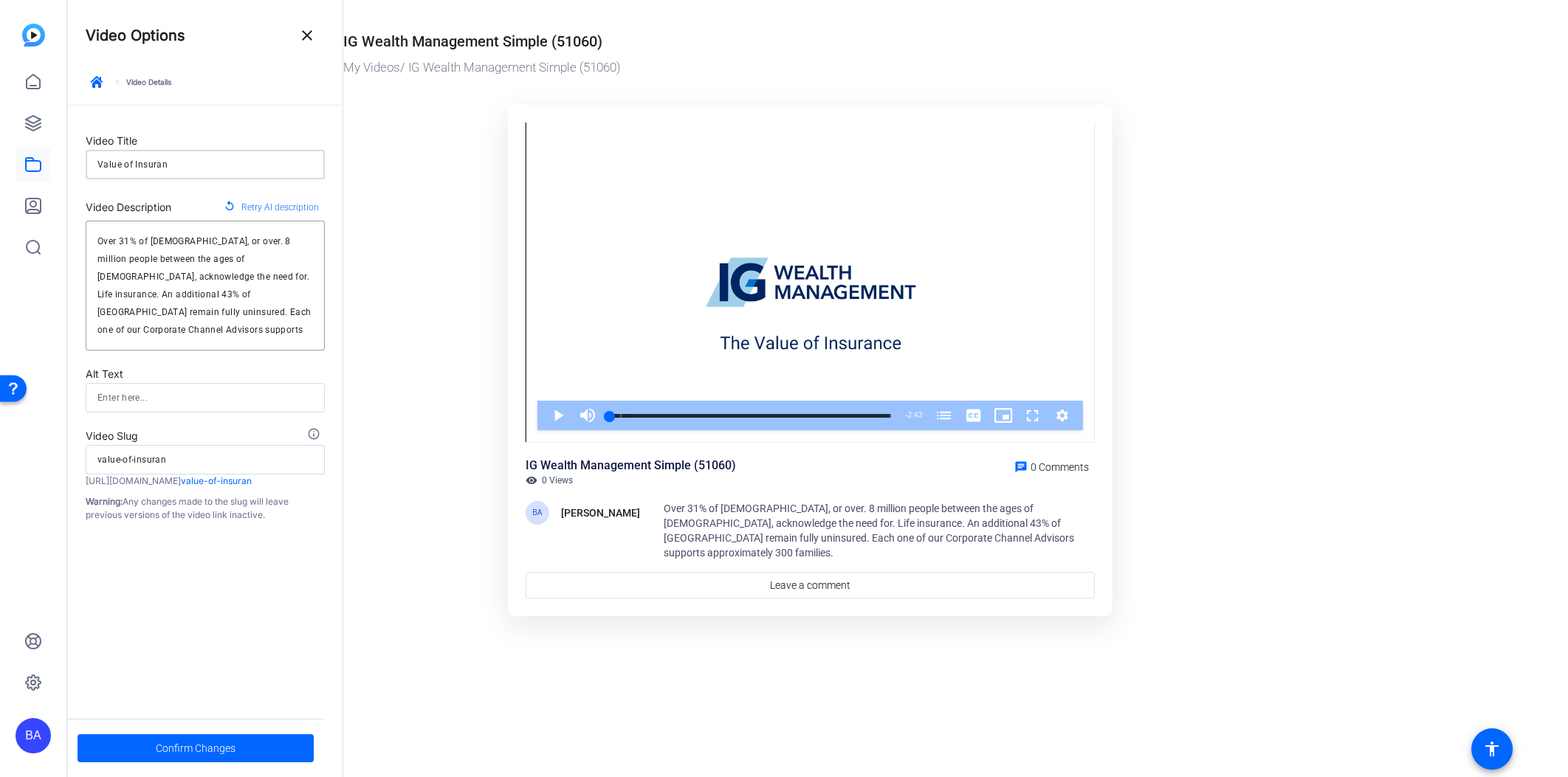
type input "value-of-insuranc"
type input "Value of Insurance"
type input "value-of-insurance"
type input "Value of Insurance"
click at [231, 303] on textarea "Over 31% of Canadians, or over. 8 million people between the ages of 18 and 65,…" at bounding box center [205, 286] width 216 height 106
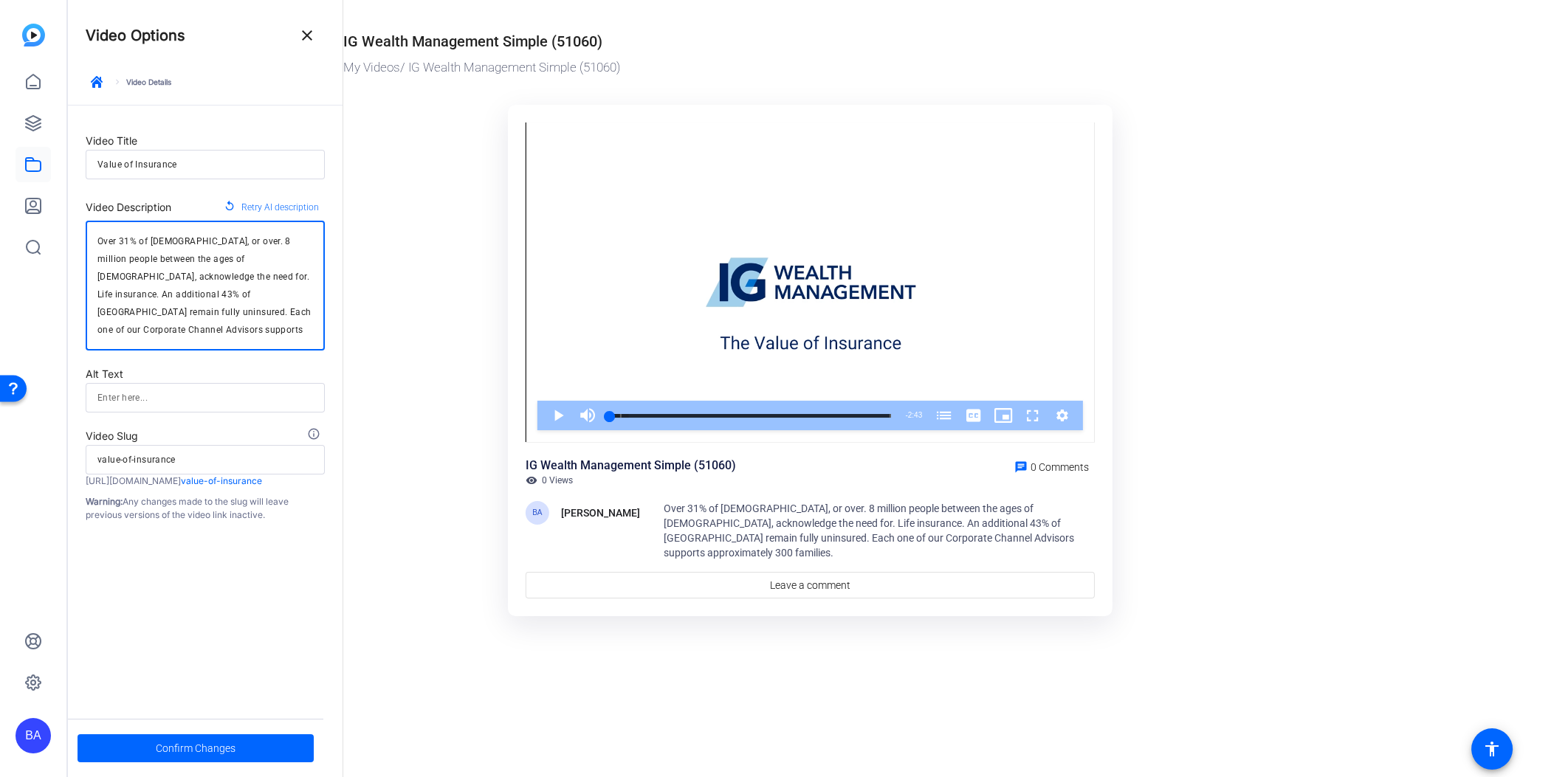
drag, startPoint x: 231, startPoint y: 291, endPoint x: 283, endPoint y: 334, distance: 67.5
click at [283, 334] on textarea "Over 31% of Canadians, or over. 8 million people between the ages of 18 and 65,…" at bounding box center [205, 286] width 216 height 106
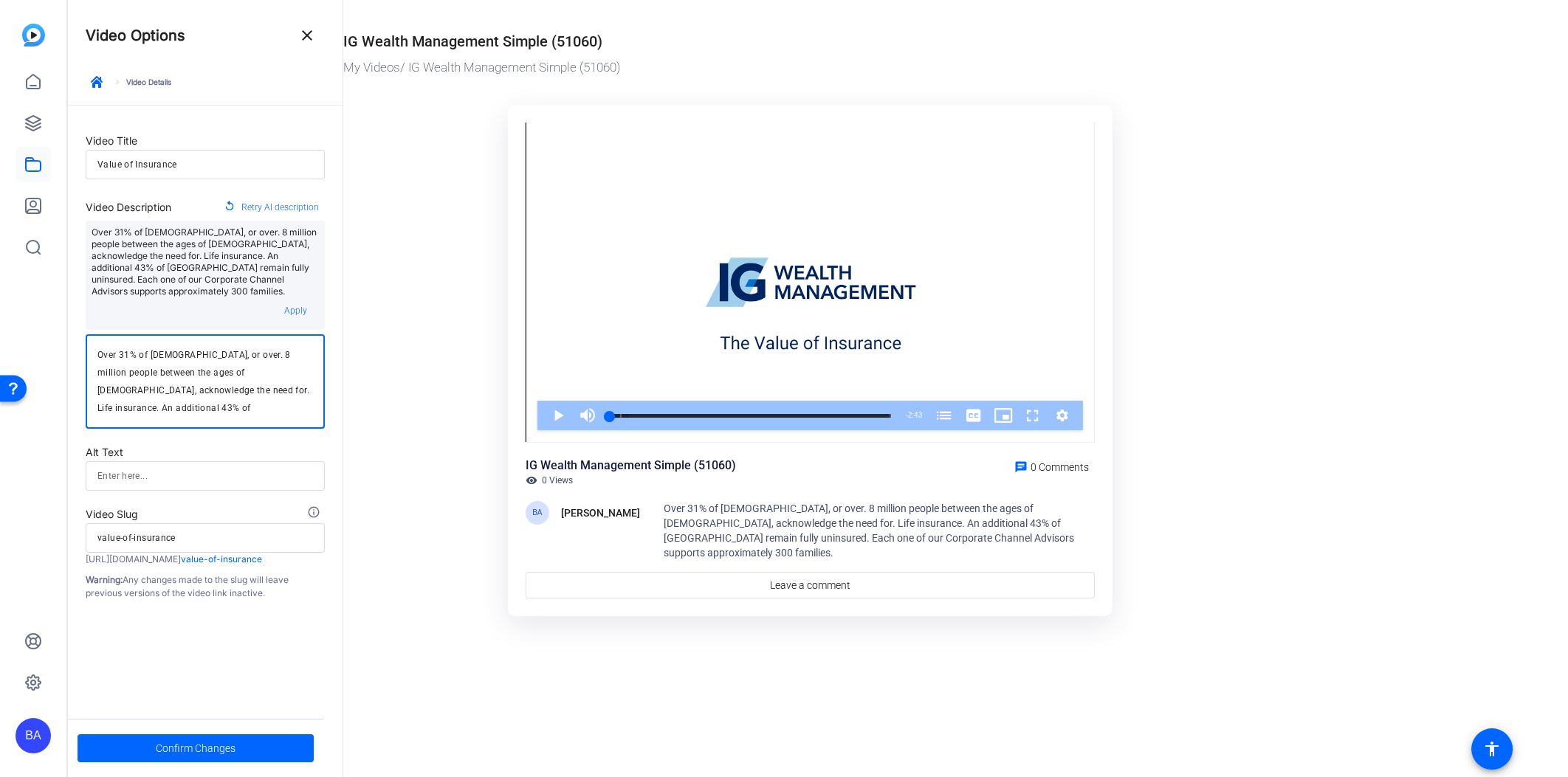
type textarea "Over 31% of Canadians, or over. 8 million people between the ages of 18 and 65,…"
click at [396, 631] on mat-drawer-content "IG Wealth Management Simple (51060) My Videos / IG Wealth Management Simple (51…" at bounding box center [952, 388] width 1218 height 777
click at [277, 742] on span at bounding box center [195, 749] width 236 height 36
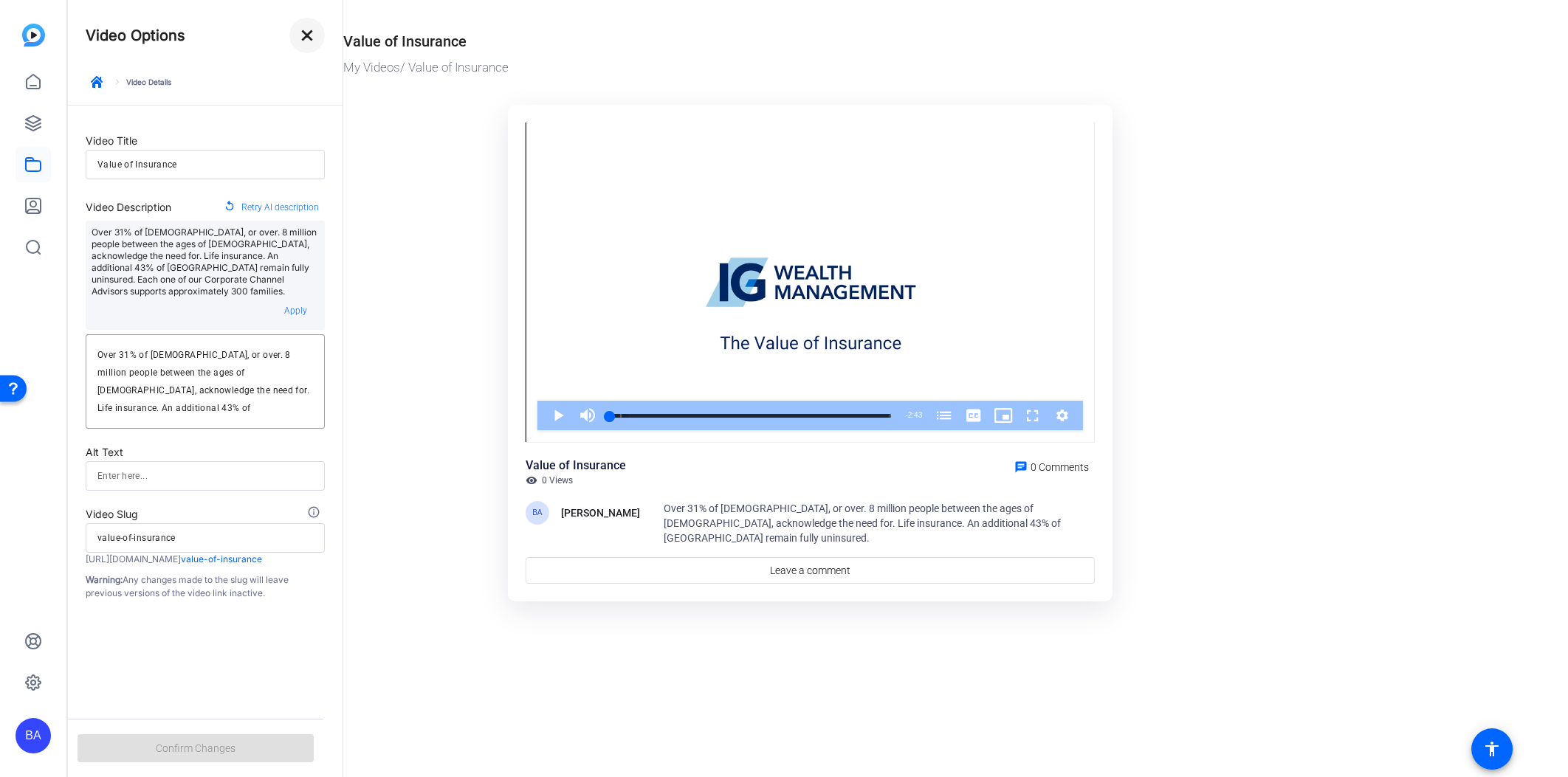
click at [307, 33] on mat-icon "close" at bounding box center [307, 36] width 18 height 18
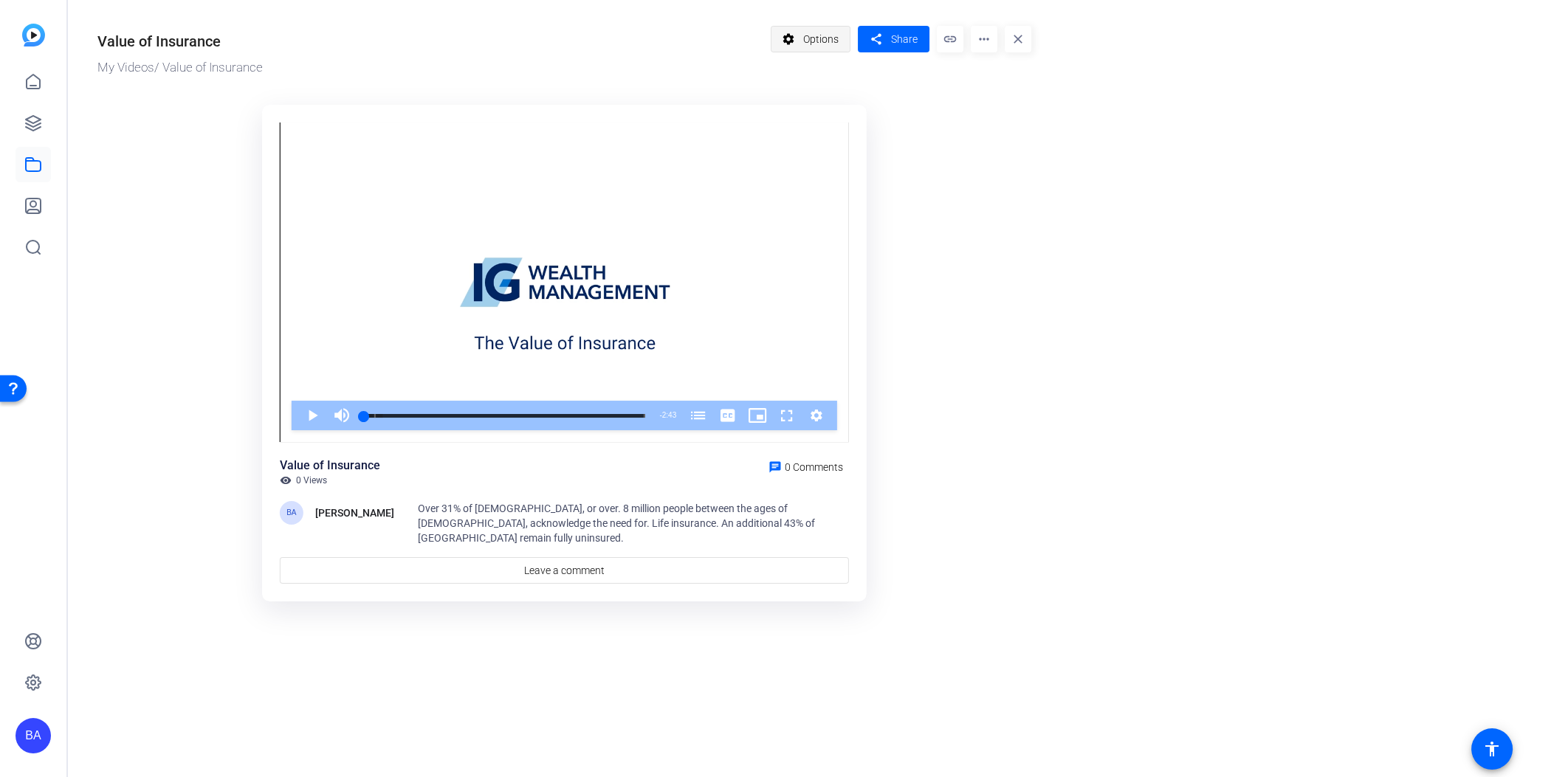
click at [834, 48] on span "Options" at bounding box center [821, 39] width 36 height 28
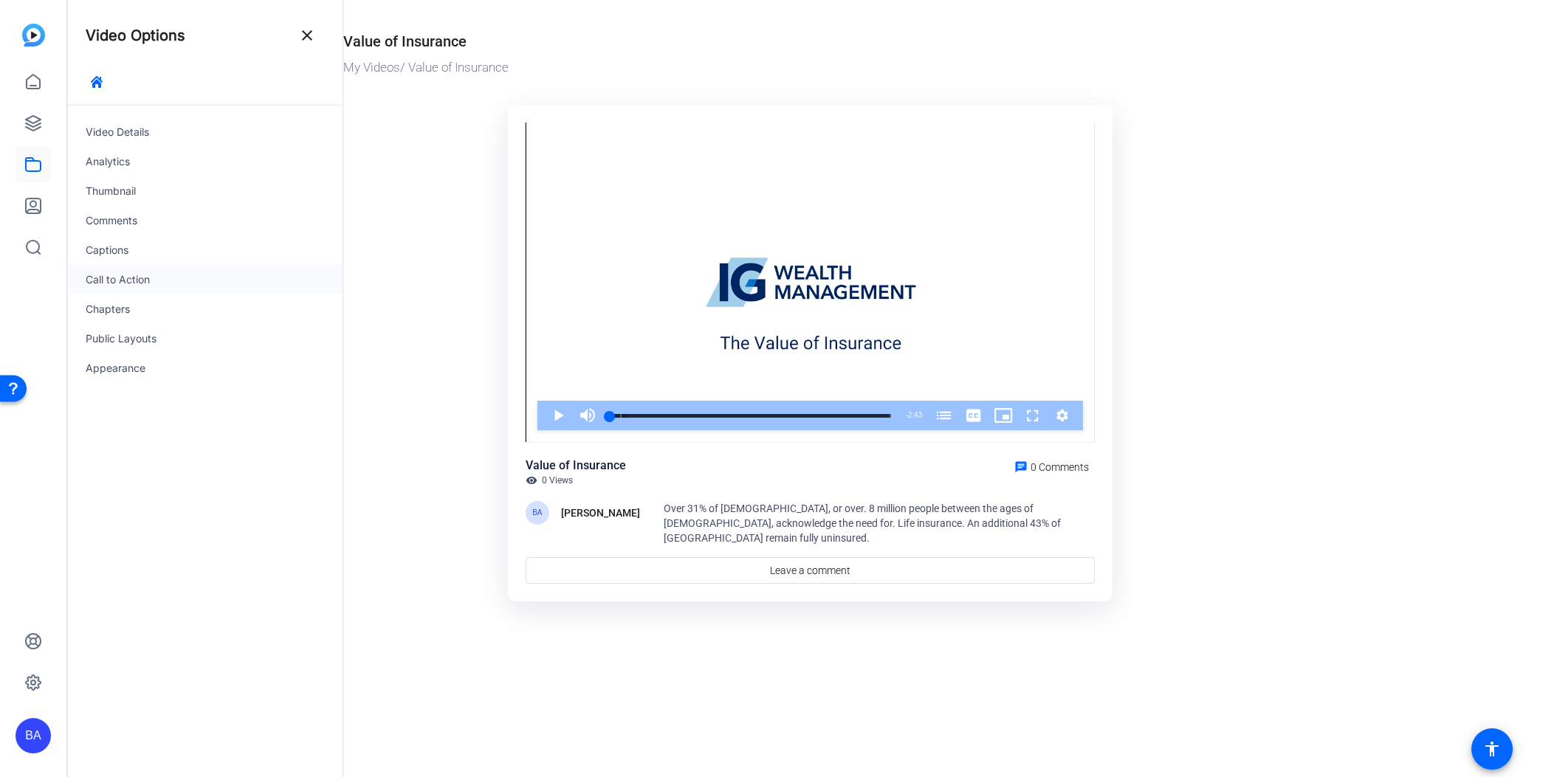
click at [130, 274] on div "Call to Action" at bounding box center [205, 280] width 275 height 30
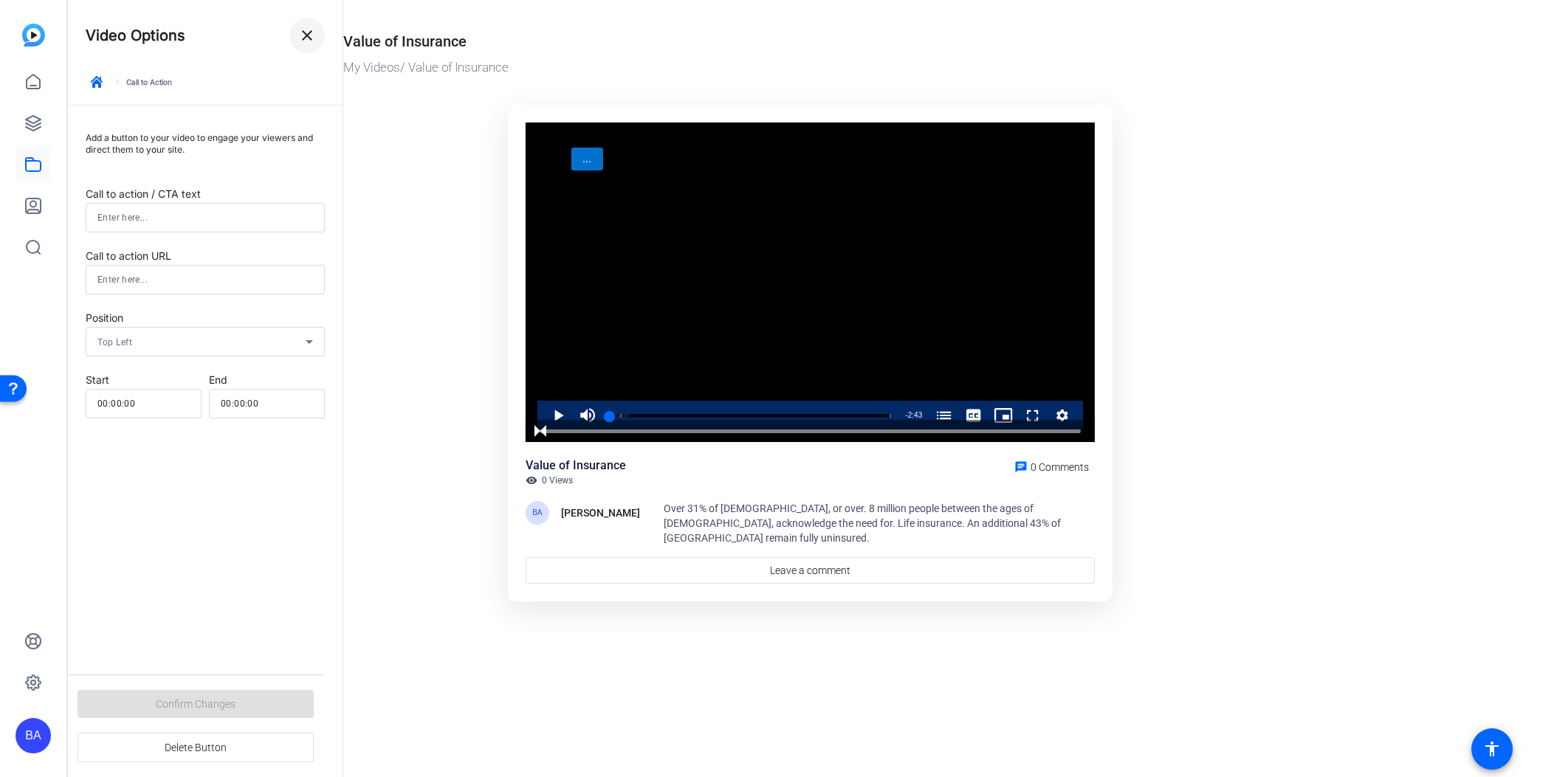
click at [316, 32] on span at bounding box center [307, 36] width 36 height 36
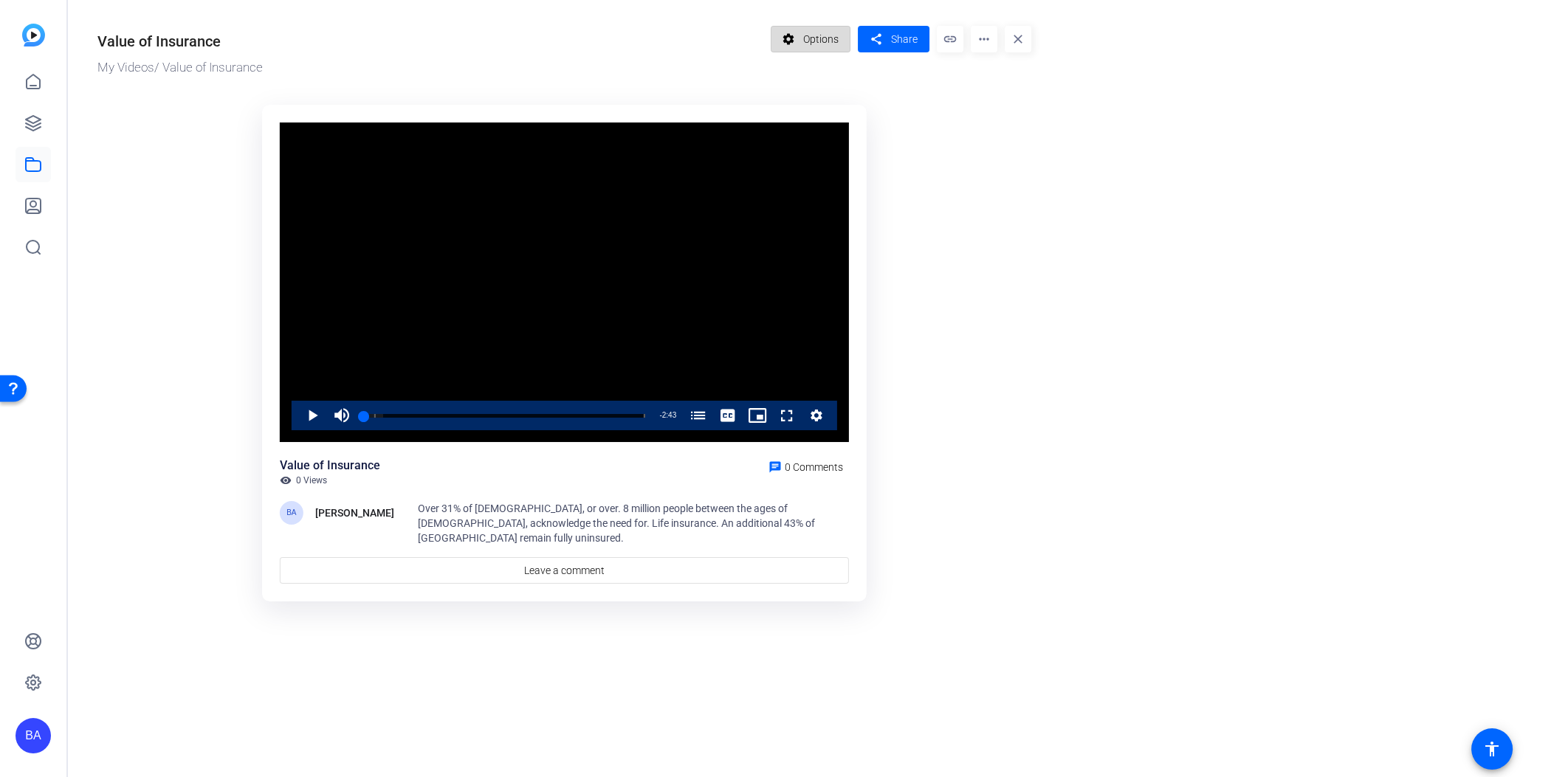
click at [798, 28] on mat-icon "settings" at bounding box center [789, 39] width 19 height 28
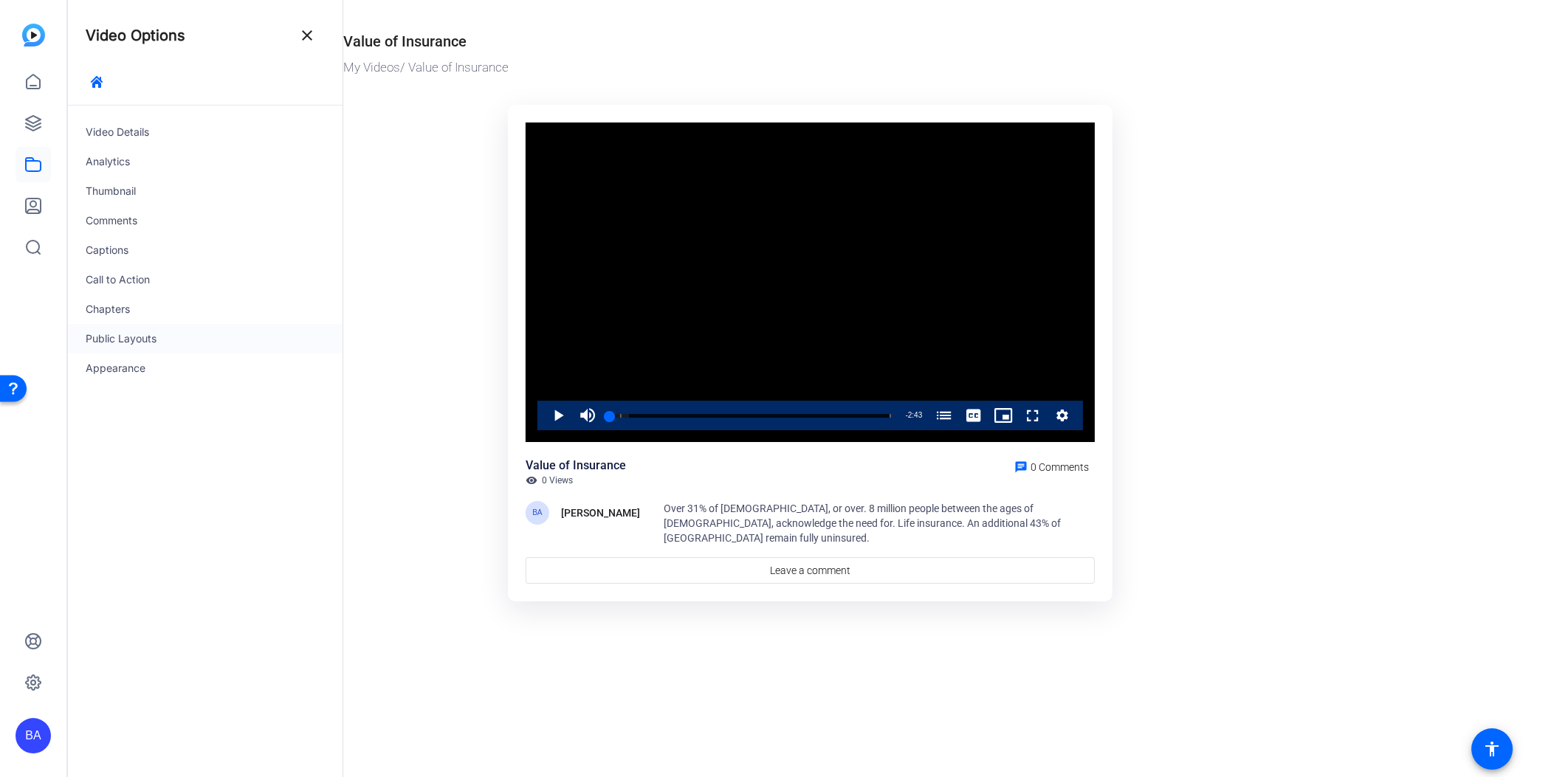
click at [150, 342] on div "Public Layouts" at bounding box center [205, 339] width 275 height 30
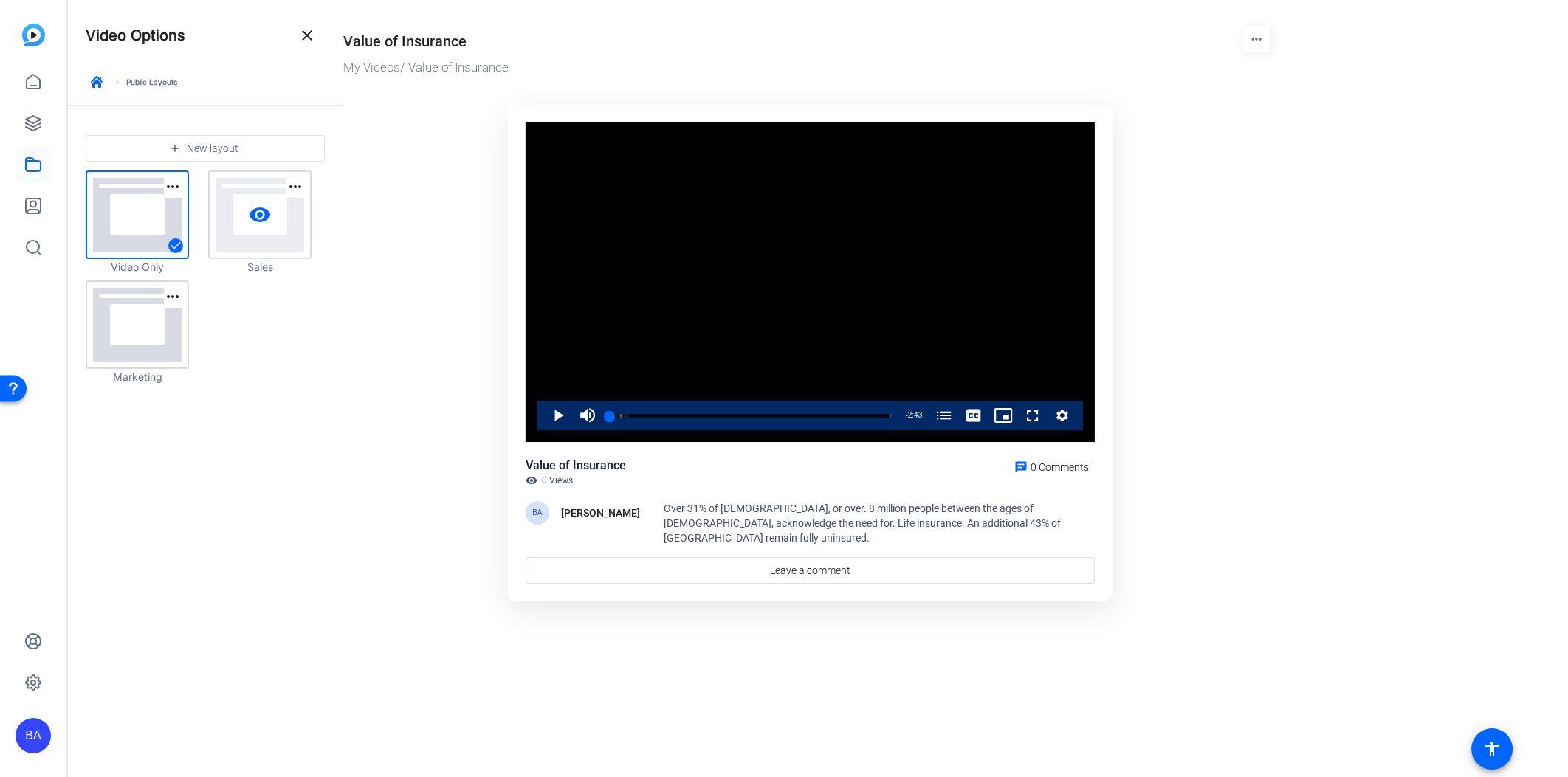
click at [262, 248] on link "visibility" at bounding box center [260, 215] width 100 height 86
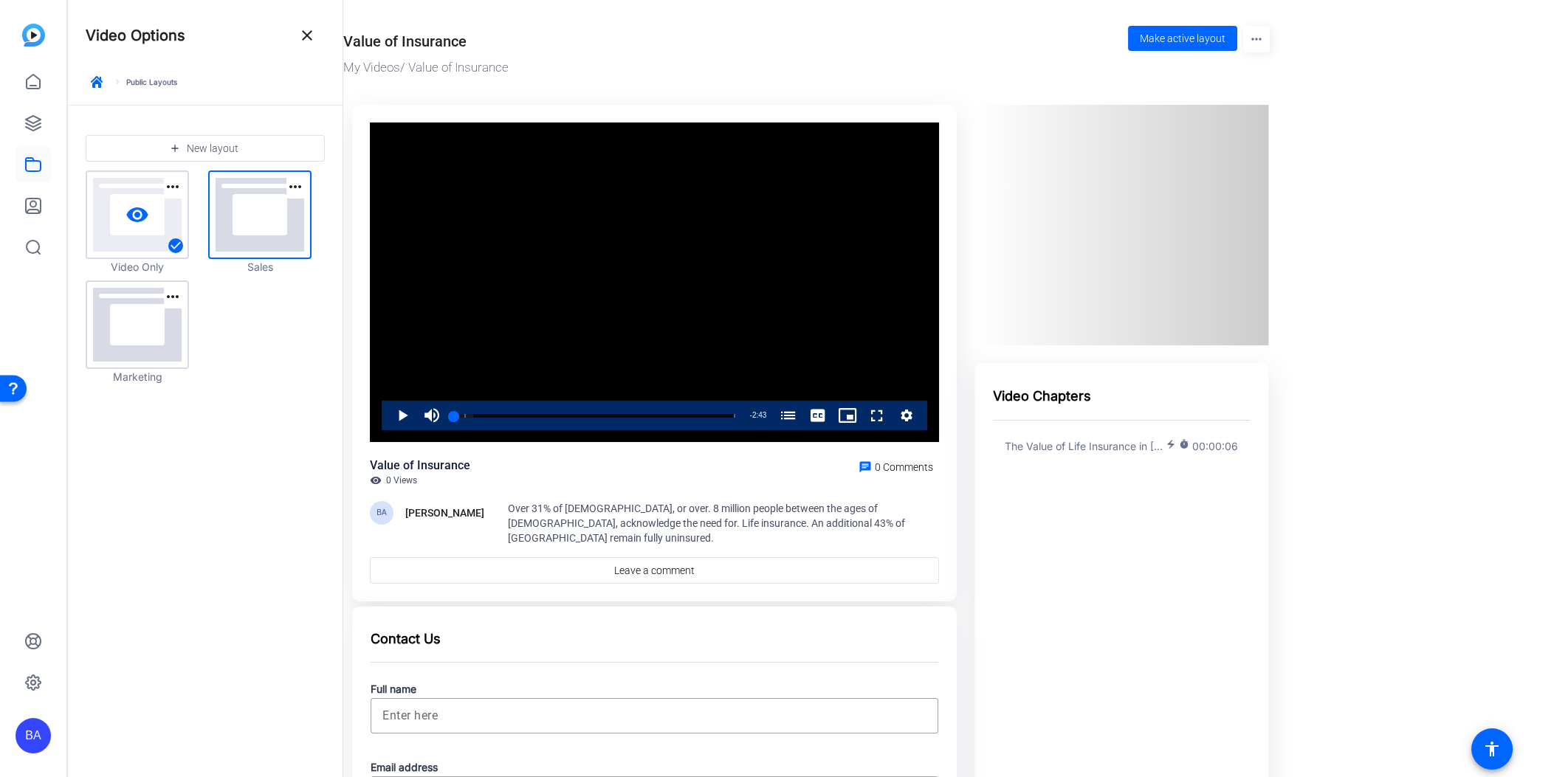
click at [123, 213] on link "visibility" at bounding box center [137, 215] width 100 height 86
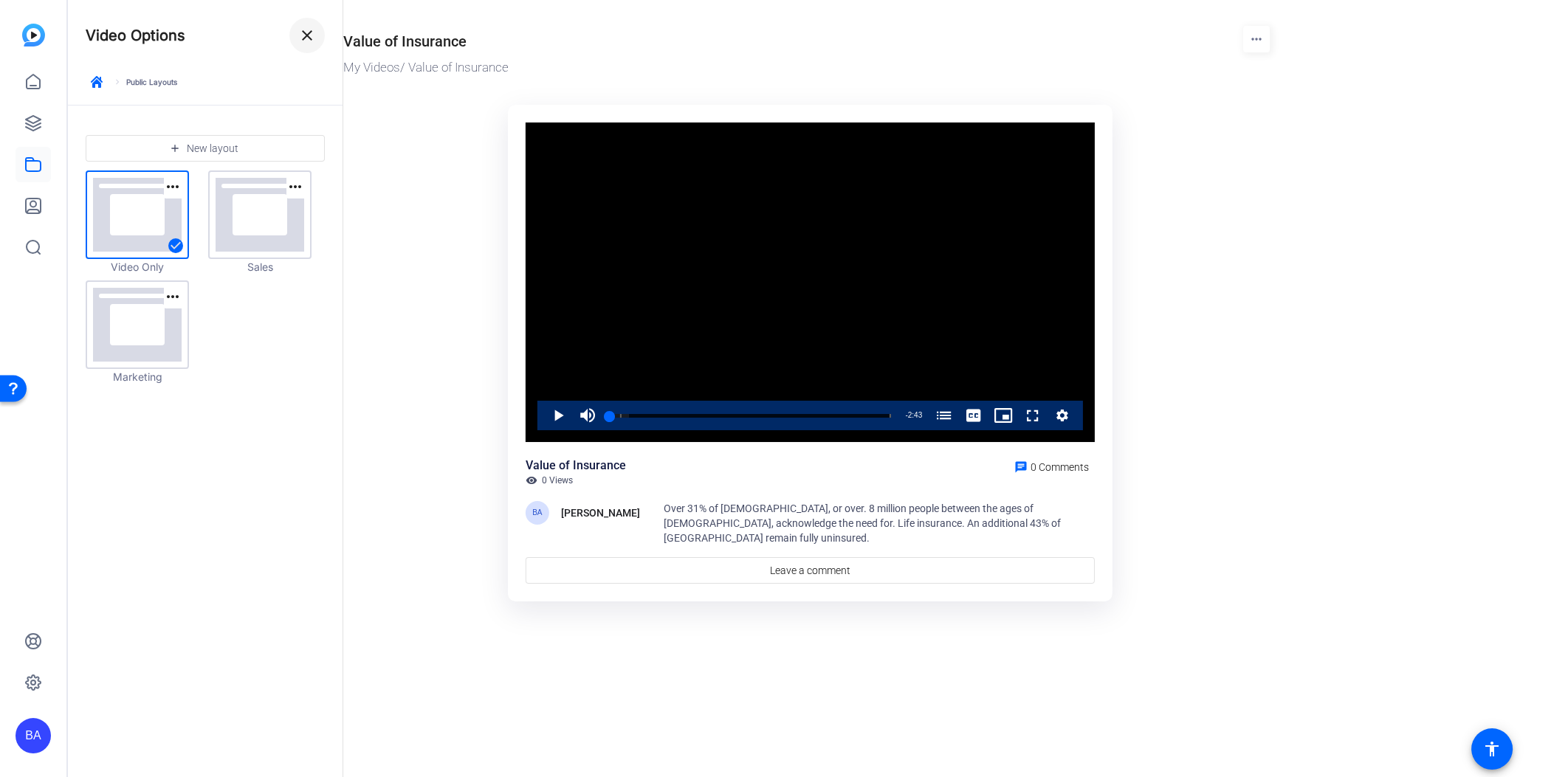
click at [315, 24] on span at bounding box center [307, 36] width 36 height 36
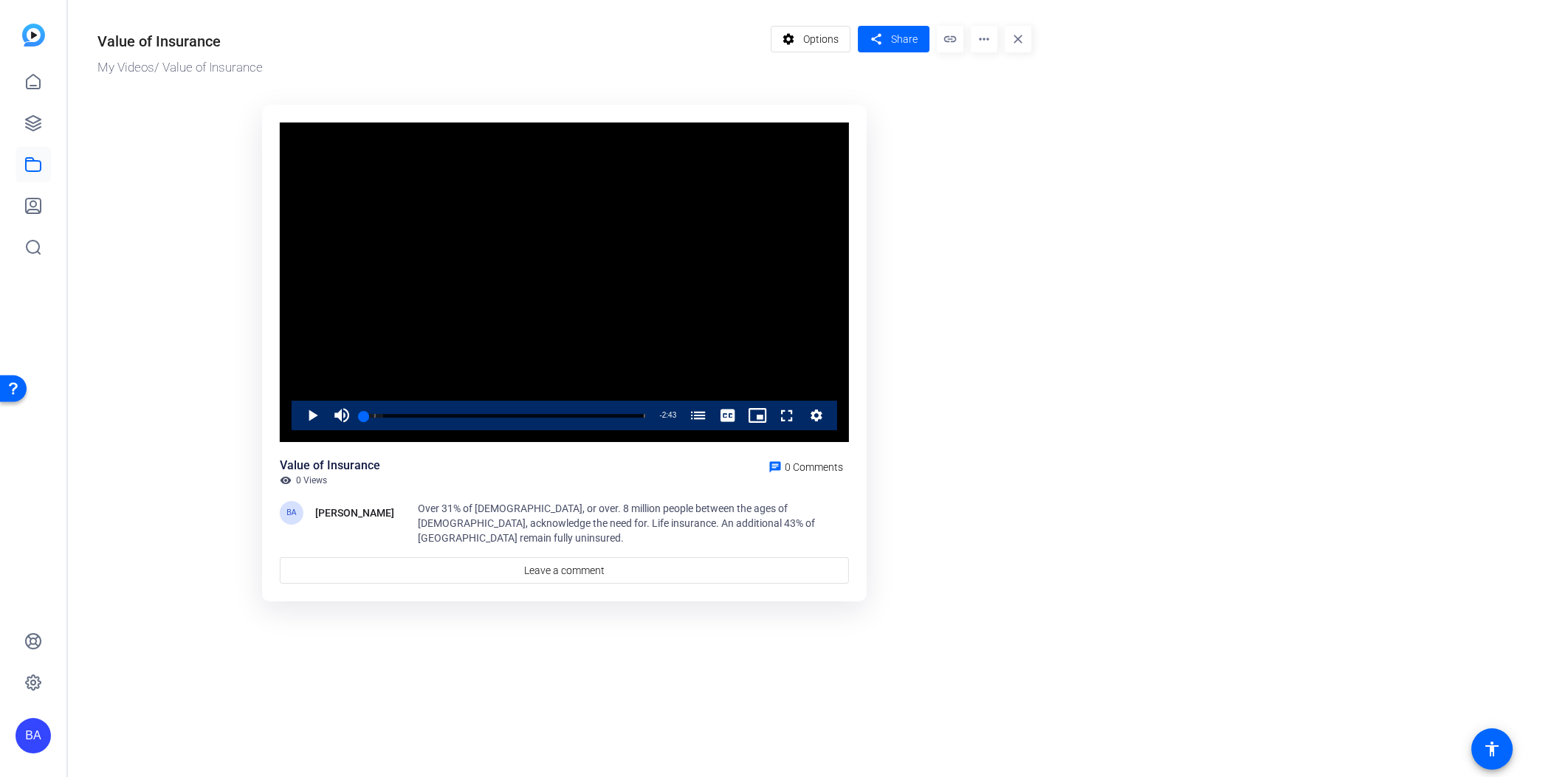
click at [957, 41] on mat-icon "link" at bounding box center [950, 39] width 27 height 27
click at [986, 39] on mat-icon "more_horiz" at bounding box center [984, 39] width 27 height 27
click at [919, 223] on div at bounding box center [784, 388] width 1568 height 777
